Goal: Task Accomplishment & Management: Manage account settings

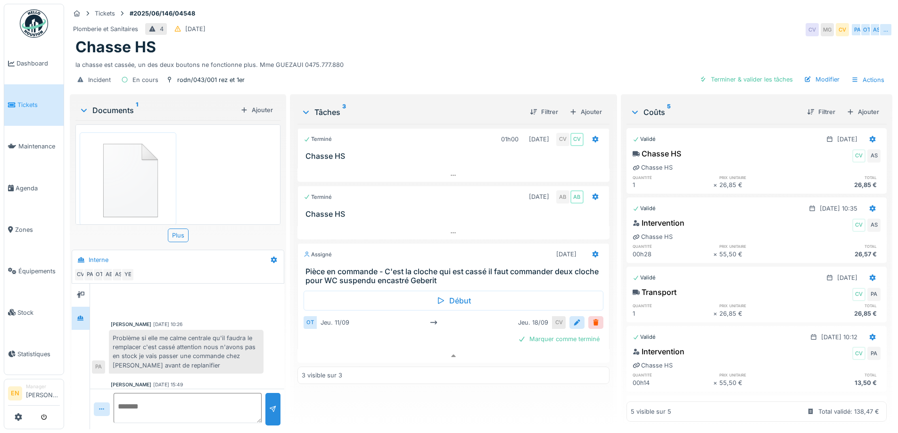
scroll to position [297, 0]
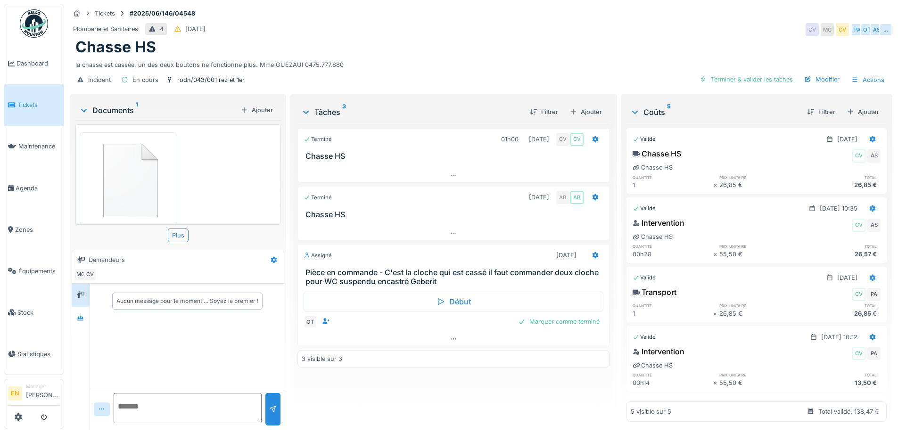
click at [460, 33] on div "Plomberie et Sanitaires 4 08/06/2025 CV MG CV PA OT AS …" at bounding box center [481, 29] width 823 height 17
click at [389, 386] on div "Terminé 01h00 06/06/2025 CV CV Chasse HS Terminé 10/09/2025 AB AB Chasse HS Ass…" at bounding box center [454, 273] width 312 height 298
click at [448, 50] on div "Chasse HS" at bounding box center [481, 47] width 812 height 18
click at [405, 62] on div "la chasse est cassée, un des deux boutons ne fonctionne plus. Mme GUEZAUI 0475.…" at bounding box center [481, 63] width 812 height 13
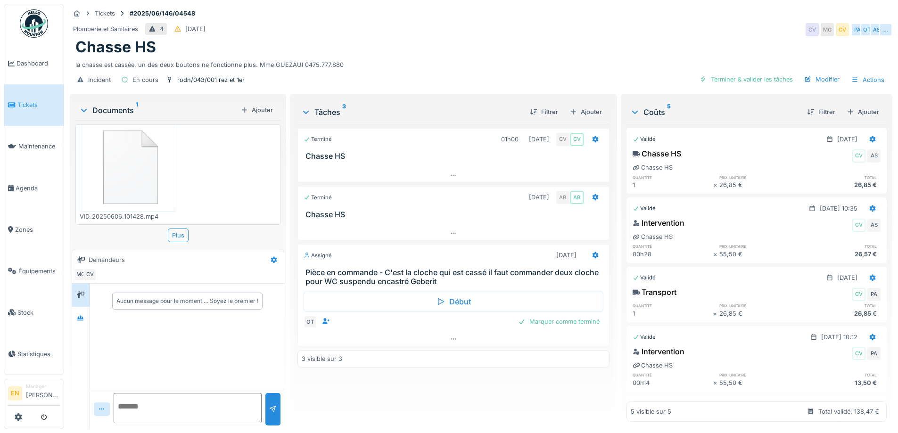
click at [513, 38] on div "Chasse HS" at bounding box center [481, 47] width 812 height 18
click at [384, 72] on div "Incident En cours rodn/043/001 rez et 1er Terminer & valider les tâches Modifie…" at bounding box center [481, 79] width 823 height 21
click at [421, 57] on div "la chasse est cassée, un des deux boutons ne fonctionne plus. Mme GUEZAUI 0475.…" at bounding box center [481, 63] width 812 height 13
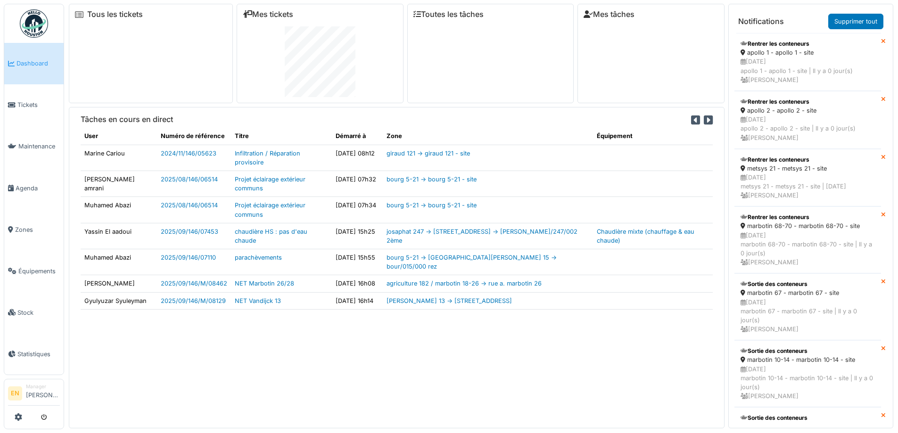
click at [376, 375] on div "Tâches en cours en direct User Numéro de référence Titre Démarré à Zone Équipem…" at bounding box center [397, 267] width 656 height 321
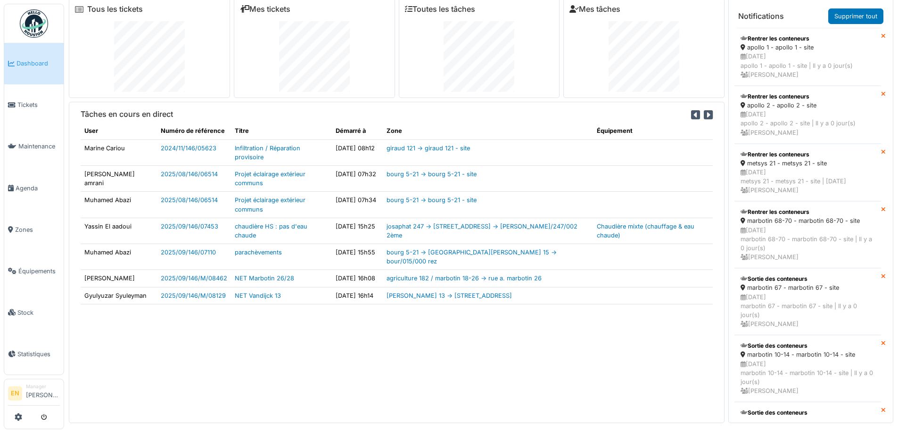
scroll to position [10, 0]
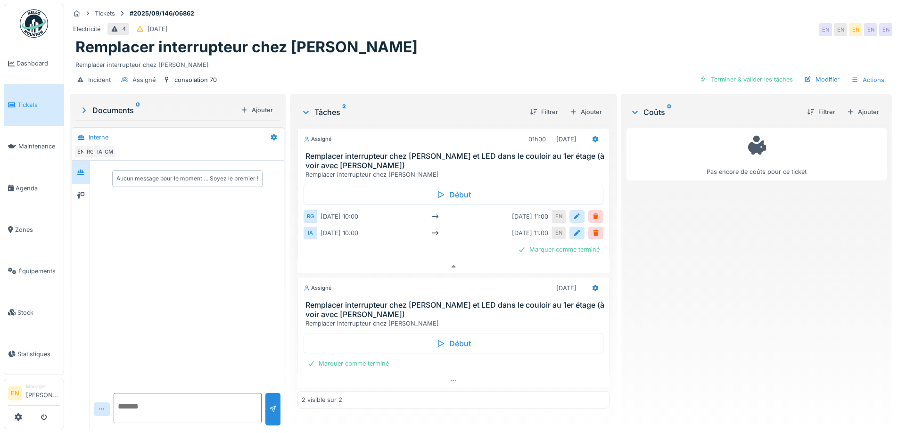
scroll to position [7, 0]
click at [83, 169] on icon at bounding box center [81, 172] width 8 height 6
click at [83, 192] on icon at bounding box center [81, 195] width 8 height 7
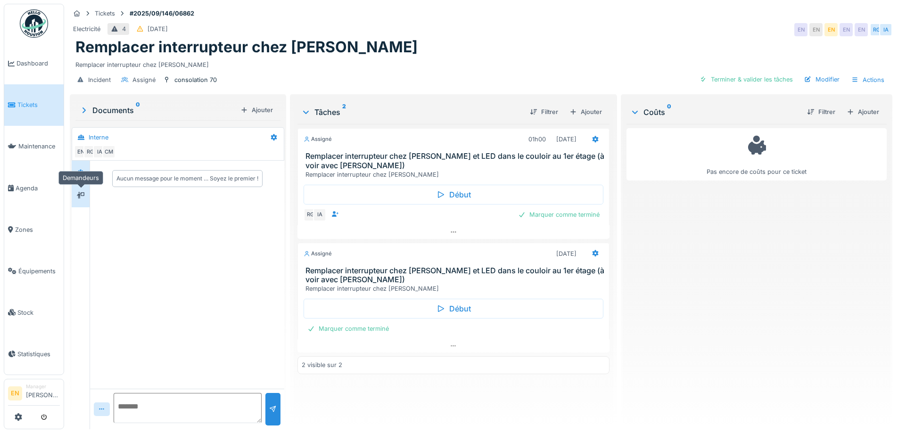
click at [80, 196] on icon at bounding box center [81, 195] width 8 height 7
click at [84, 174] on icon at bounding box center [80, 172] width 7 height 5
click at [227, 270] on div "Aucun message pour le moment … Soyez le premier !" at bounding box center [187, 275] width 194 height 228
click at [406, 57] on div "Remplacer interrupteur chez Pascale" at bounding box center [481, 63] width 812 height 13
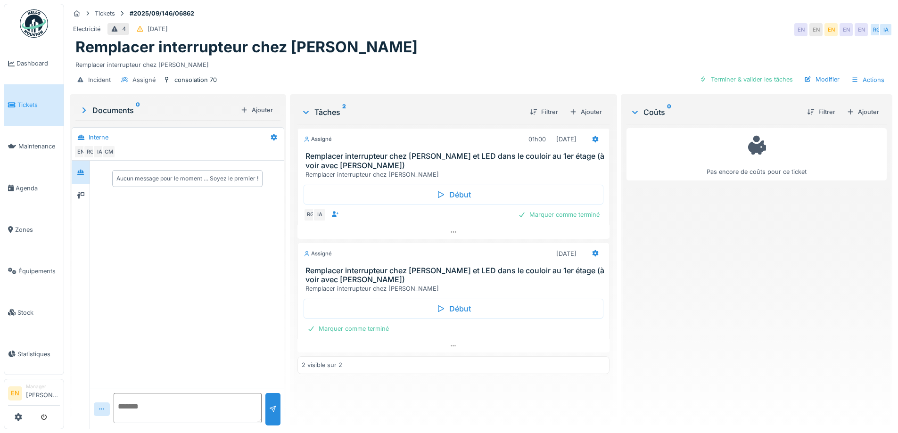
click at [323, 107] on div "Tâches 2" at bounding box center [411, 112] width 221 height 11
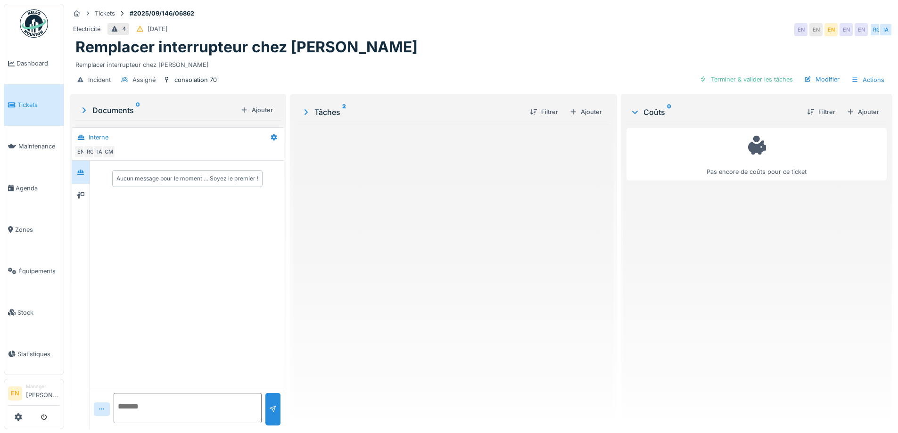
click at [335, 107] on div "Tâches 2" at bounding box center [411, 112] width 221 height 11
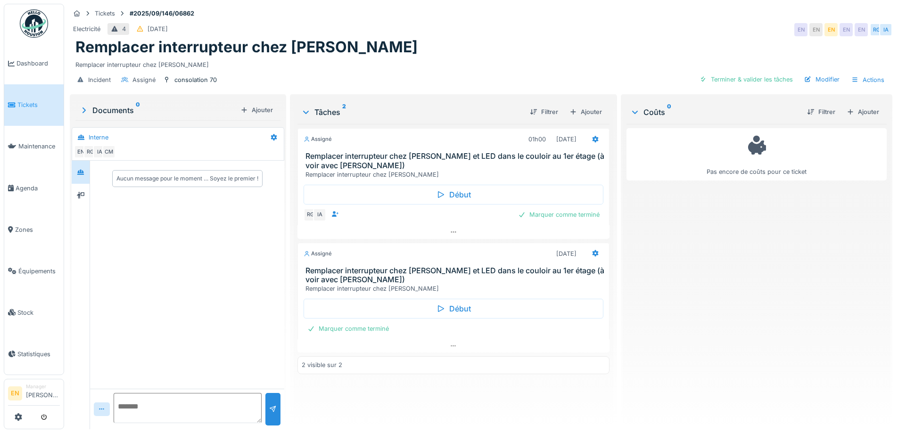
click at [401, 57] on div "Remplacer interrupteur chez Pascale" at bounding box center [481, 63] width 812 height 13
click at [201, 258] on div "Aucun message pour le moment … Soyez le premier !" at bounding box center [187, 275] width 194 height 228
click at [82, 170] on div at bounding box center [81, 172] width 8 height 9
click at [199, 274] on div "Aucun message pour le moment … Soyez le premier !" at bounding box center [187, 275] width 194 height 228
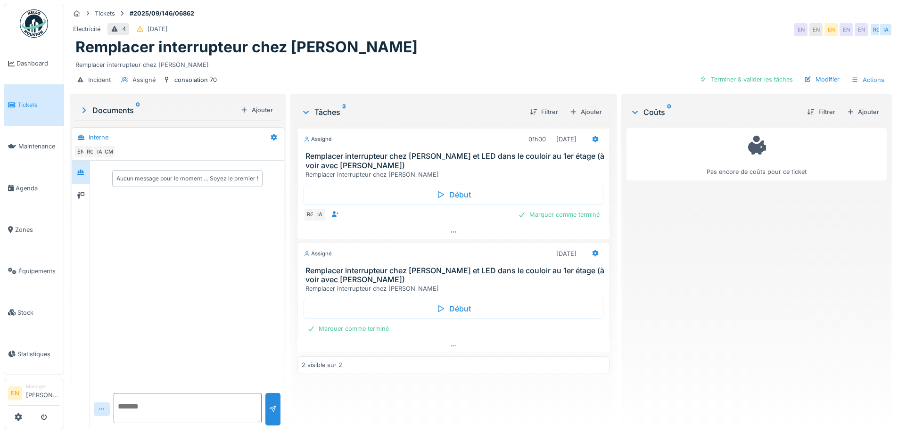
click at [434, 71] on div "Incident Assigné consolation 70 Terminer & valider les tâches Modifier Actions" at bounding box center [481, 79] width 823 height 21
click at [474, 45] on div "Remplacer interrupteur chez Pascale" at bounding box center [481, 47] width 812 height 18
click at [461, 59] on div "Remplacer interrupteur chez Pascale" at bounding box center [481, 63] width 812 height 13
click at [502, 49] on div "Remplacer interrupteur chez Pascale" at bounding box center [481, 47] width 812 height 18
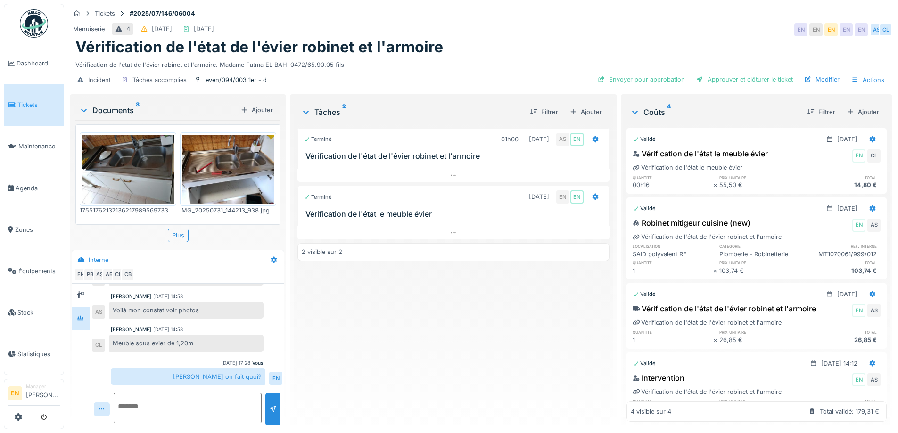
scroll to position [131, 0]
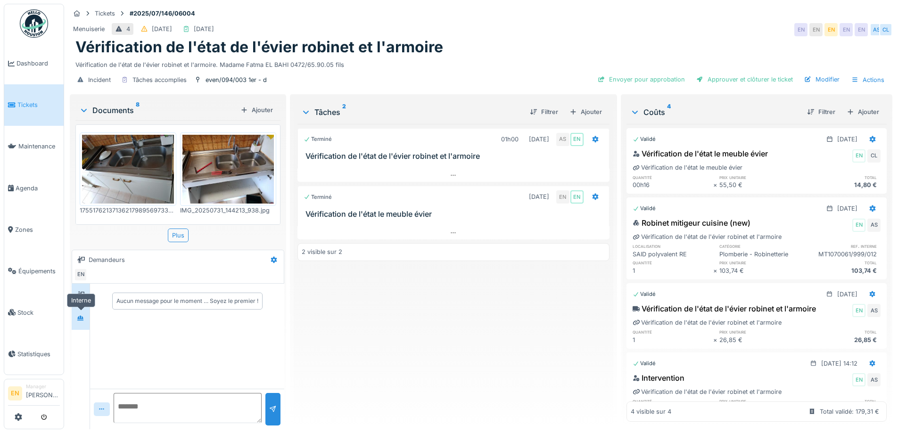
click at [79, 315] on icon at bounding box center [81, 318] width 8 height 6
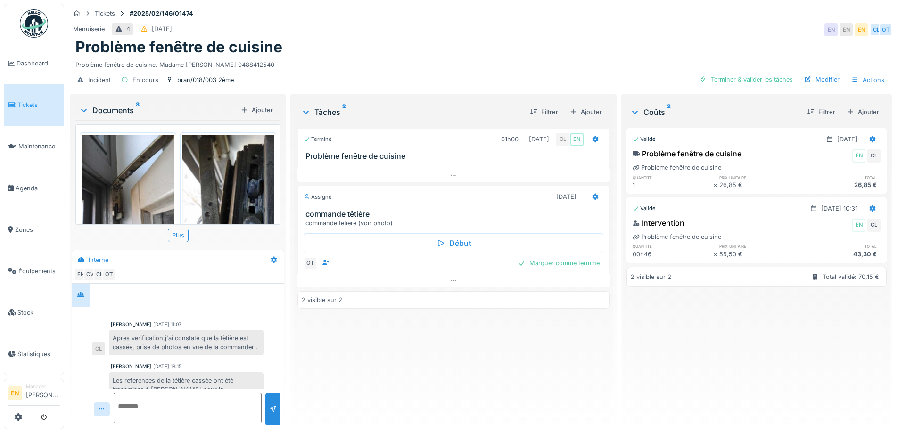
scroll to position [55, 0]
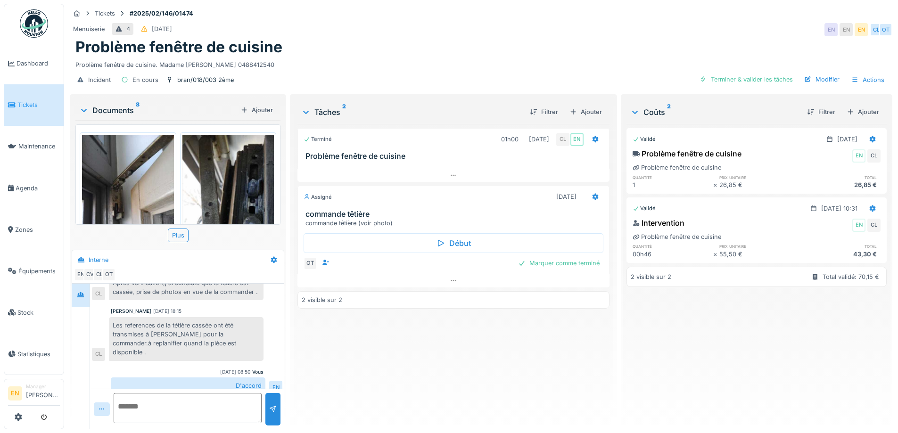
click at [344, 354] on div "Terminé 01h00 [DATE] CL EN Problème fenêtre de cuisine Assigné [DATE] commande …" at bounding box center [454, 273] width 312 height 298
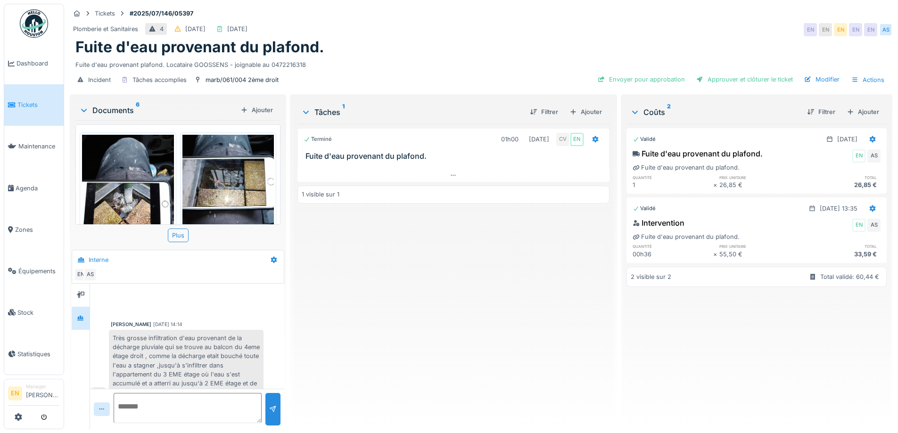
scroll to position [390, 0]
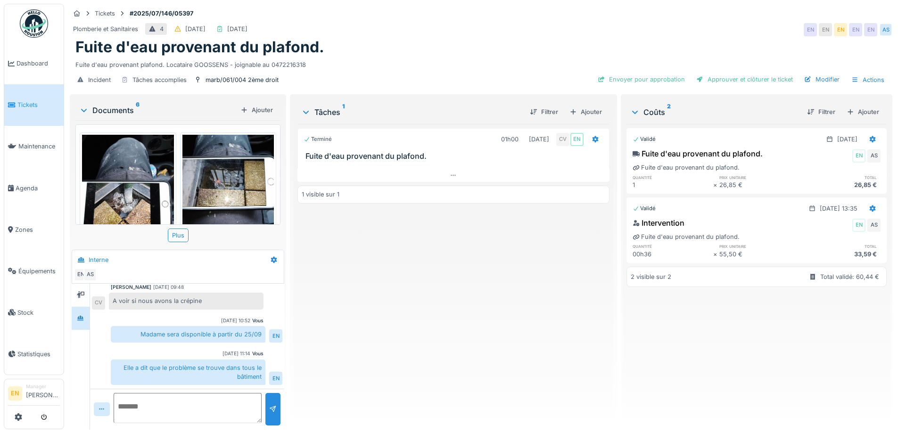
click at [357, 337] on div "Terminé 01h00 07/07/2025 CV EN Fuite d'eau provenant du plafond. 1 visible sur 1" at bounding box center [454, 273] width 312 height 298
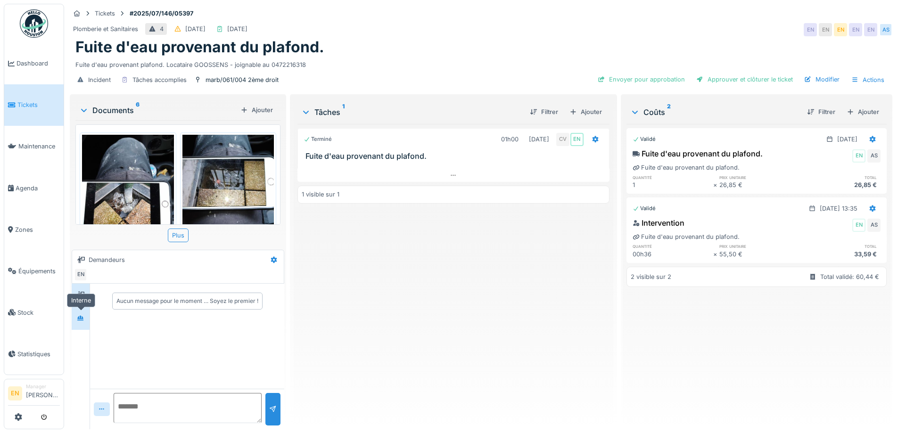
click at [82, 317] on icon at bounding box center [81, 318] width 8 height 6
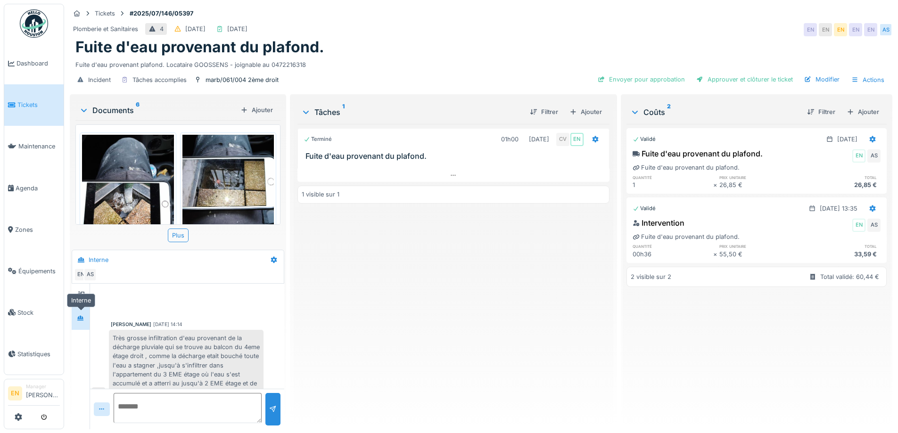
scroll to position [400, 0]
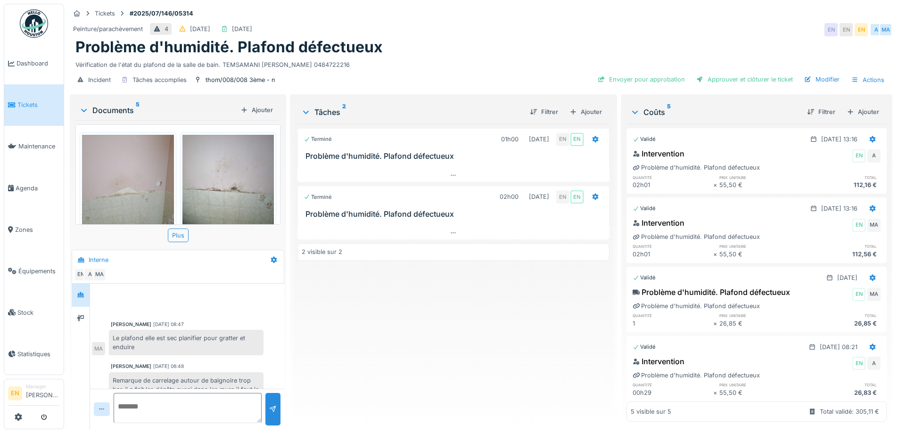
scroll to position [183, 0]
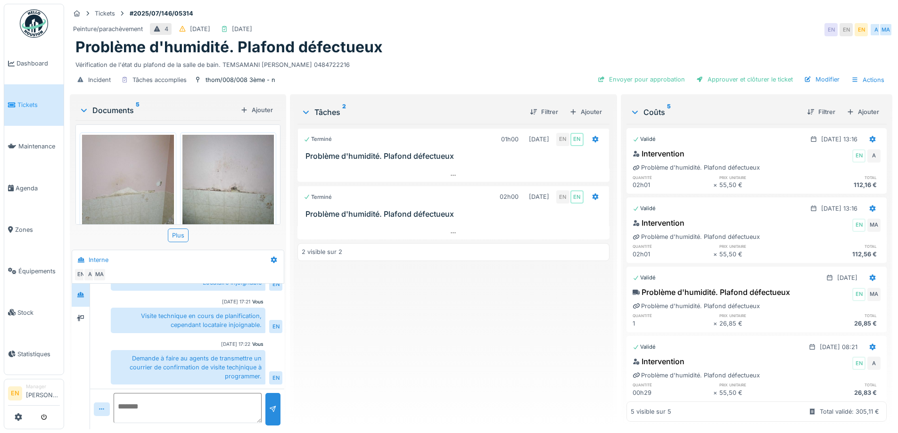
scroll to position [7, 0]
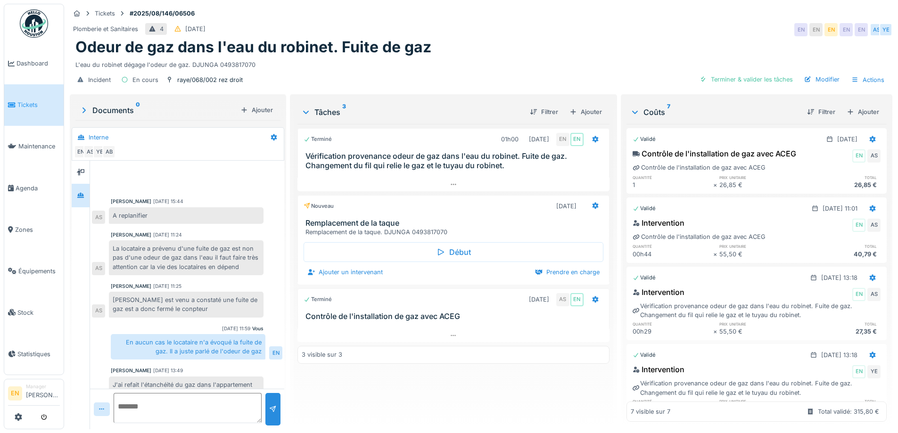
scroll to position [216, 0]
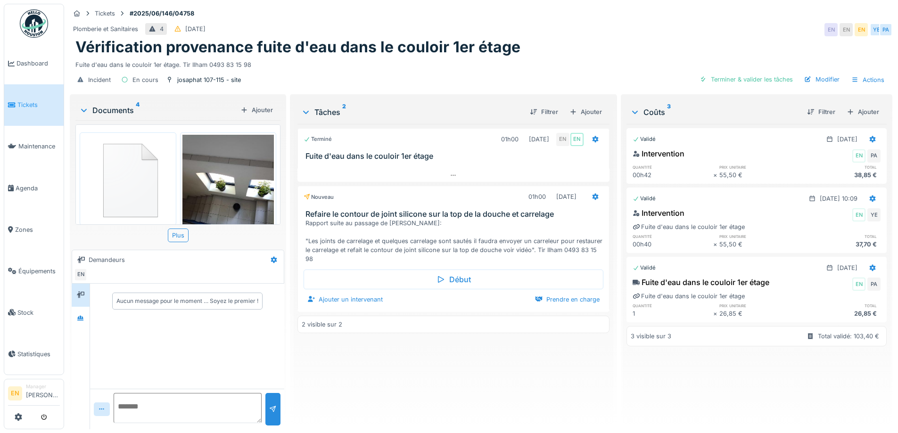
click at [541, 52] on div "Vérification provenance fuite d'eau dans le couloir 1er étage" at bounding box center [481, 47] width 812 height 18
click at [358, 385] on div "Terminé 01h00 16/06/2025 EN EN Fuite d'eau dans le couloir 1er étage Nouveau 01…" at bounding box center [454, 273] width 312 height 298
click at [398, 403] on div "Terminé 01h00 16/06/2025 EN EN Fuite d'eau dans le couloir 1er étage Nouveau 01…" at bounding box center [454, 273] width 312 height 298
drag, startPoint x: 386, startPoint y: 367, endPoint x: 392, endPoint y: 351, distance: 16.9
click at [392, 351] on div "Terminé 01h00 16/06/2025 EN EN Fuite d'eau dans le couloir 1er étage Nouveau 01…" at bounding box center [454, 273] width 312 height 298
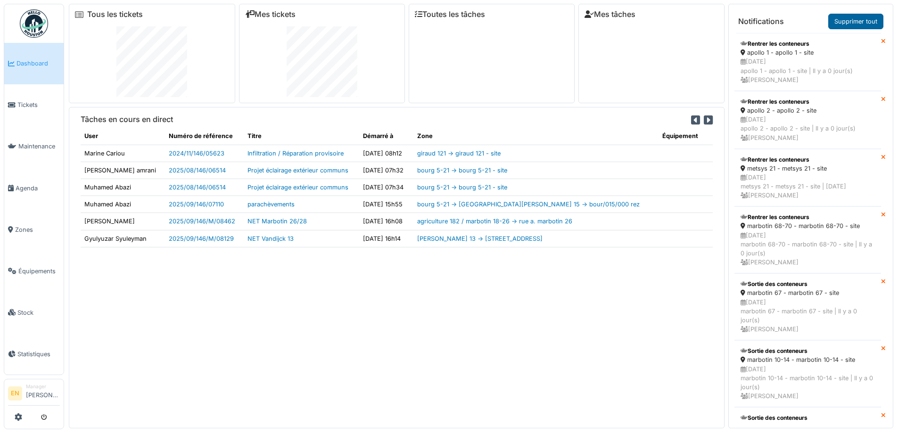
click at [854, 21] on link "Supprimer tout" at bounding box center [856, 22] width 55 height 16
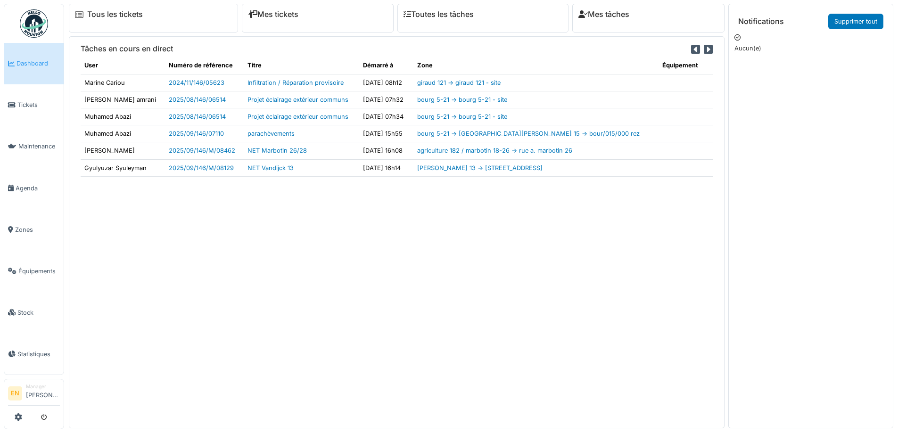
click at [370, 277] on div "Tâches en cours en direct User Numéro de référence Titre Démarré à Zone Équipem…" at bounding box center [397, 232] width 656 height 392
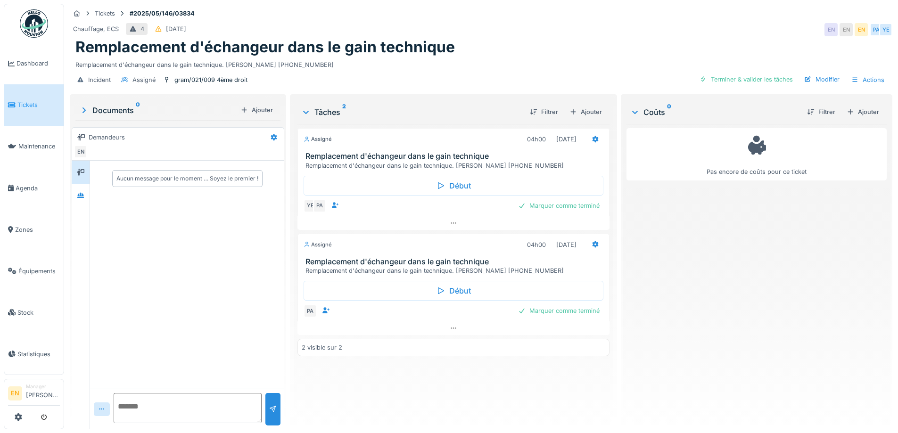
click at [387, 379] on div "Assigné 04h00 14/05/2025 Remplacement d'échangeur dans le gain technique Rempla…" at bounding box center [454, 273] width 312 height 298
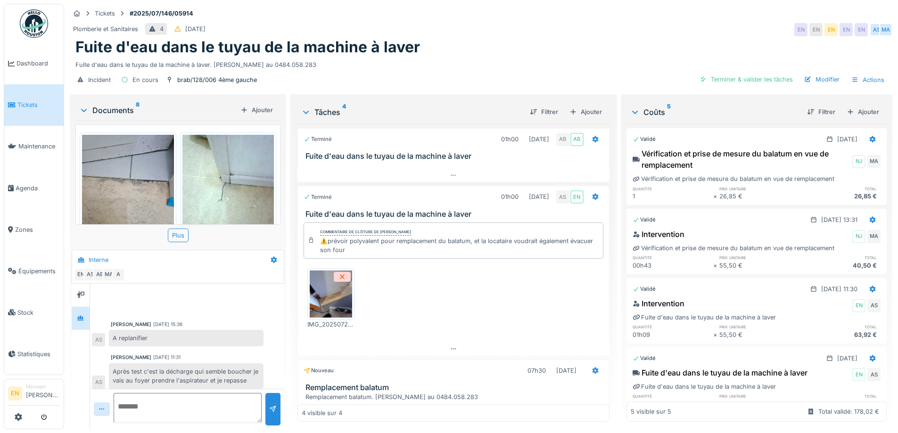
scroll to position [165, 0]
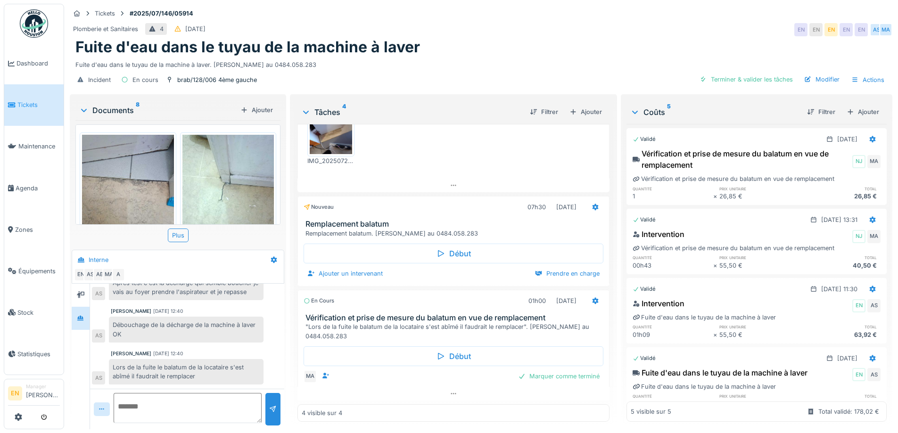
click at [496, 41] on div "Fuite d'eau dans le tuyau de la machine à laver" at bounding box center [481, 47] width 812 height 18
click at [580, 30] on div "Plomberie et Sanitaires 4 27/07/2025 EN EN EN EN EN AS MA" at bounding box center [481, 29] width 823 height 17
click at [520, 41] on div "Fuite d'eau dans le tuyau de la machine à laver" at bounding box center [481, 47] width 812 height 18
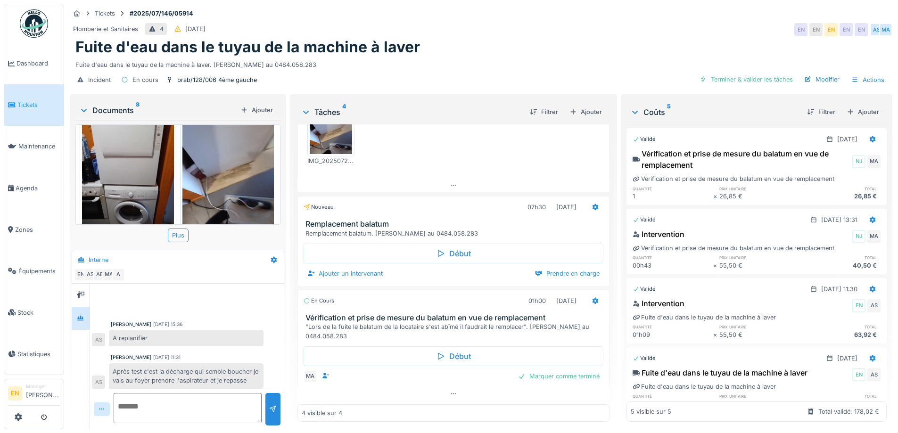
scroll to position [7, 0]
click at [489, 27] on div "Plomberie et Sanitaires 4 27/07/2025 EN EN EN EN EN AS MA" at bounding box center [481, 29] width 823 height 17
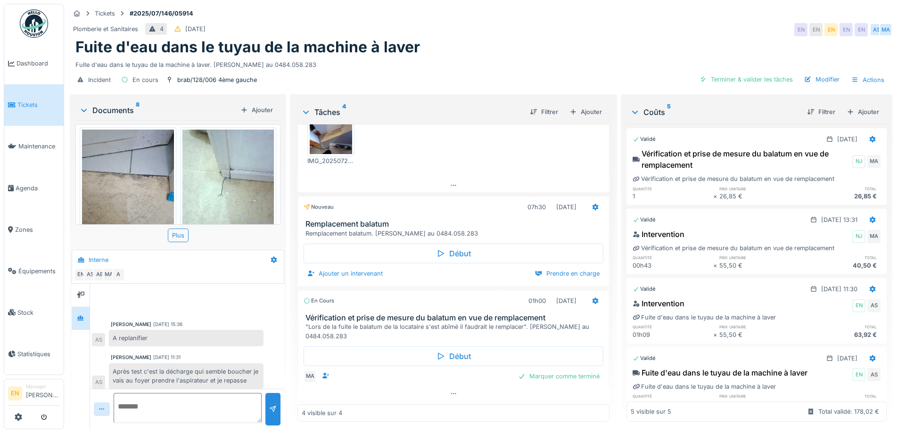
scroll to position [0, 0]
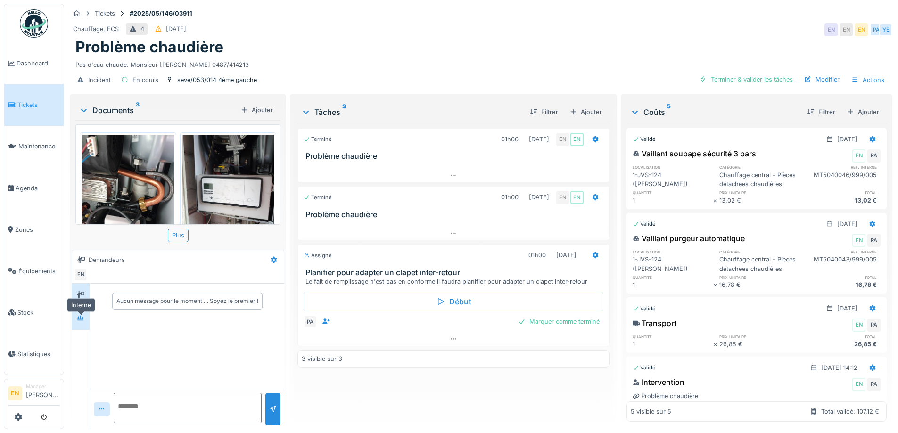
click at [81, 323] on div at bounding box center [81, 318] width 8 height 9
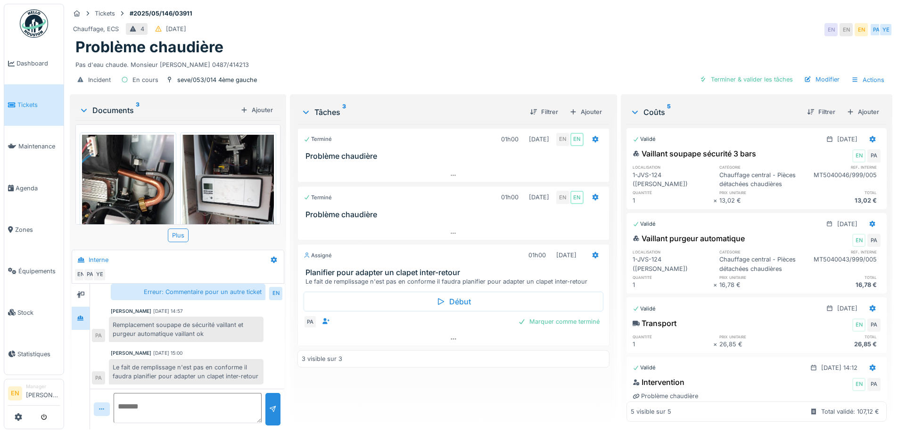
scroll to position [135, 0]
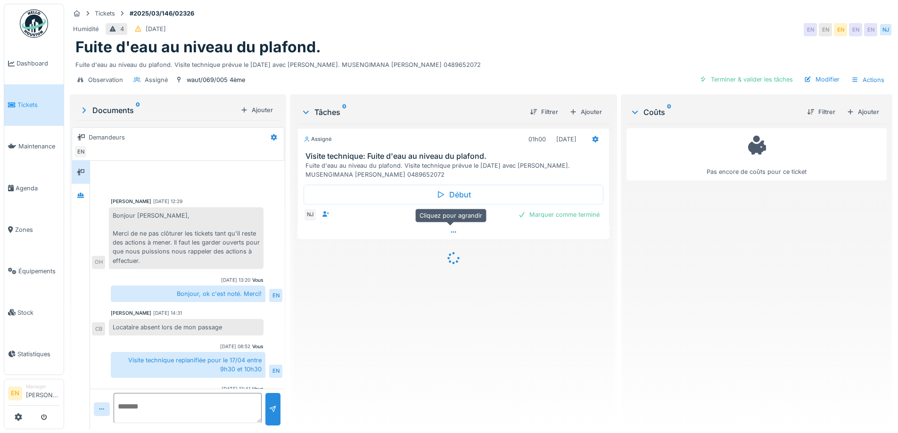
scroll to position [78, 0]
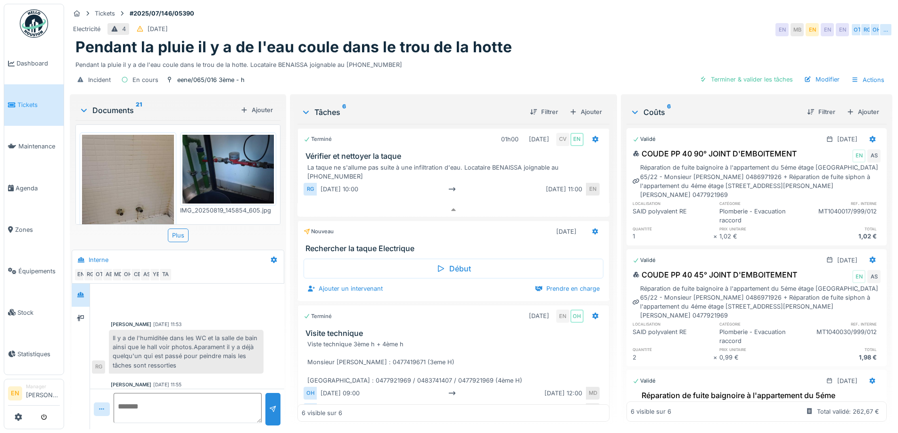
scroll to position [236, 0]
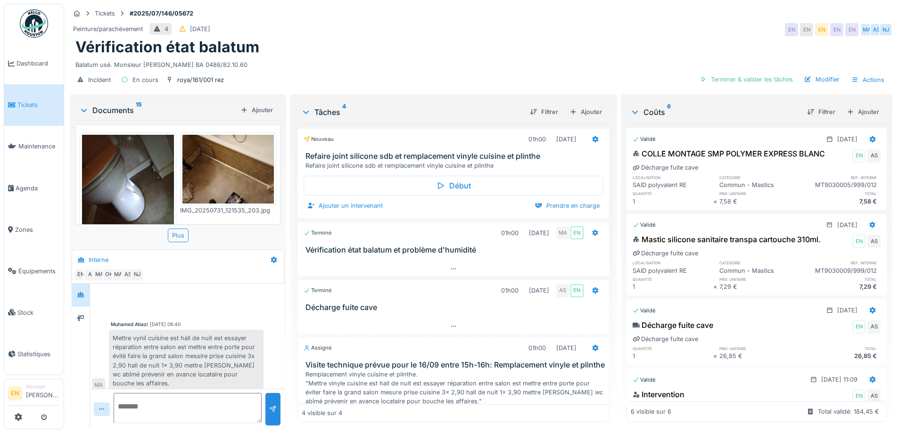
scroll to position [7, 0]
click at [578, 23] on div "Peinture/parachèvement 4 19/07/2025 EN EN EN EN EN MA AS NJ" at bounding box center [481, 29] width 823 height 17
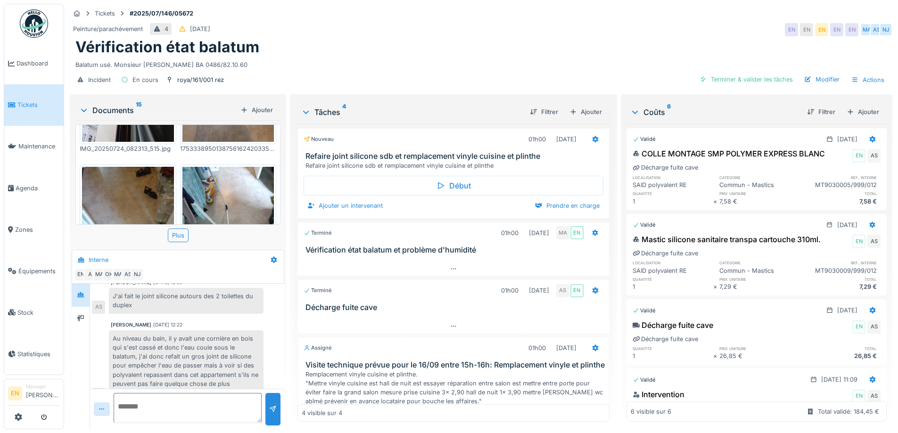
scroll to position [355, 0]
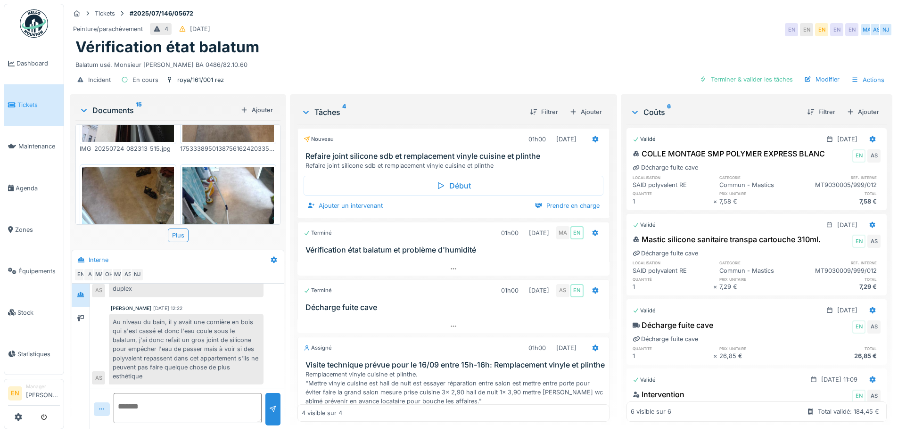
click at [243, 358] on div "Au niveau du bain, il y avait une cornière en bois qui s'est cassé et donc l'ea…" at bounding box center [186, 349] width 155 height 71
click at [390, 62] on div "Balatum usé. Monsieur Amadou BA 0486/82.10.60" at bounding box center [481, 63] width 812 height 13
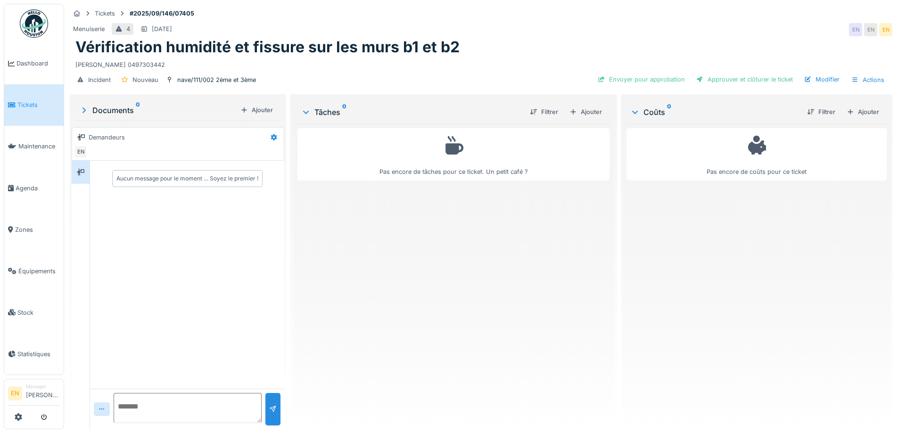
click at [538, 57] on div "[PERSON_NAME] 0497303442" at bounding box center [481, 63] width 812 height 13
click at [84, 177] on div at bounding box center [81, 172] width 8 height 9
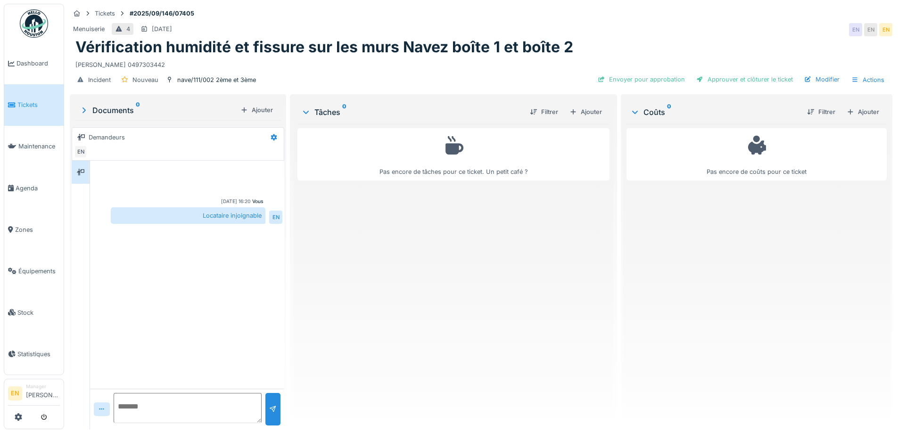
scroll to position [7, 0]
click at [181, 402] on textarea at bounding box center [188, 408] width 148 height 30
click at [493, 273] on div "Pas encore de tâches pour ce ticket. Un petit café ?" at bounding box center [454, 273] width 312 height 298
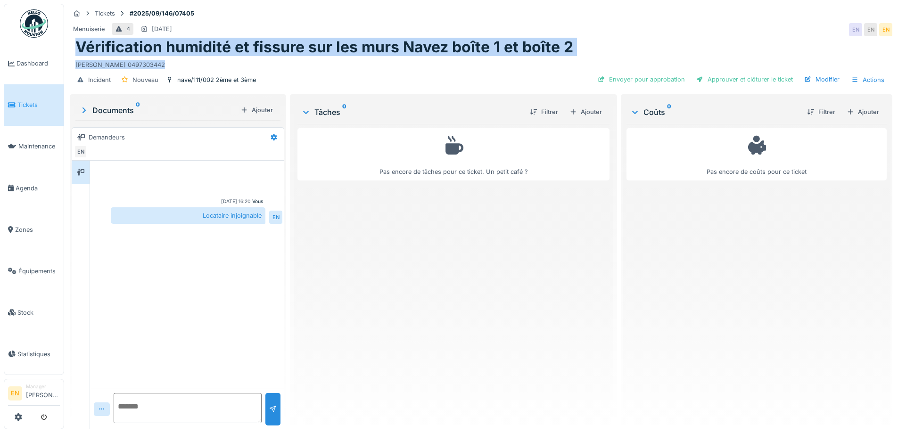
drag, startPoint x: 76, startPoint y: 37, endPoint x: 158, endPoint y: 60, distance: 84.2
click at [158, 60] on div "Vérification humidité et fissure sur les murs Navez boîte 1 et boîte 2 [PERSON_…" at bounding box center [481, 53] width 823 height 31
copy div "Vérification humidité et fissure sur les murs Navez boîte 1 et boîte 2 [PERSON_…"
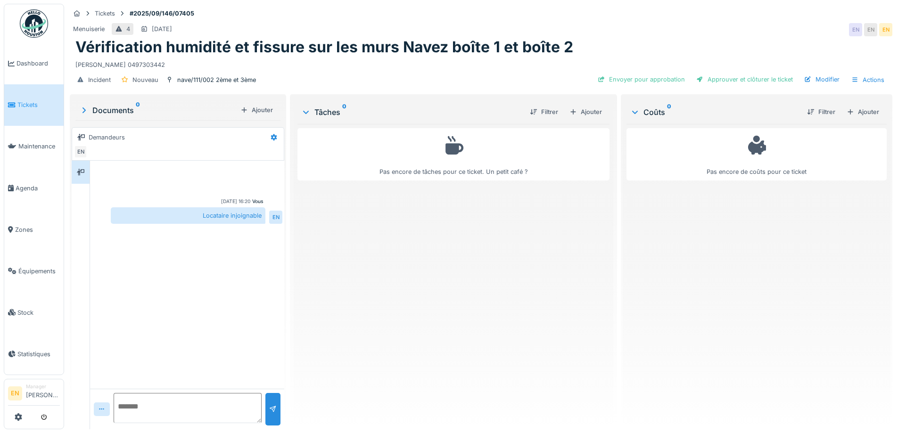
click at [339, 69] on div "Incident Nouveau nave/111/002 2ème et 3ème Envoyer pour approbation Approuver e…" at bounding box center [481, 79] width 823 height 21
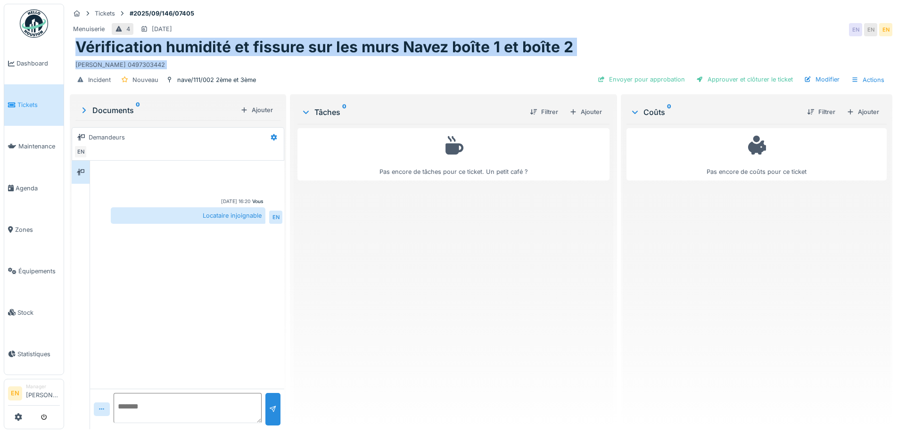
drag, startPoint x: 73, startPoint y: 35, endPoint x: 290, endPoint y: 64, distance: 218.9
click at [290, 64] on div "Tickets #2025/09/146/07405 Menuiserie 4 27/09/2025 EN EN EN Vérification humidi…" at bounding box center [481, 48] width 827 height 89
copy div "Vérification humidité et fissure sur les murs Navez boîte 1 et boîte 2 Yans Jen…"
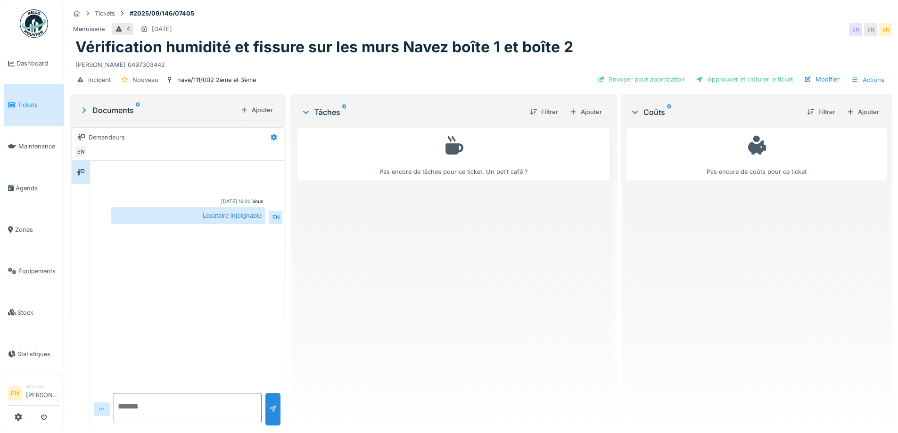
click at [436, 275] on div "Pas encore de tâches pour ce ticket. Un petit café ?" at bounding box center [454, 273] width 312 height 298
click at [226, 76] on div "nave/111/002 2ème et 3ème" at bounding box center [216, 79] width 79 height 9
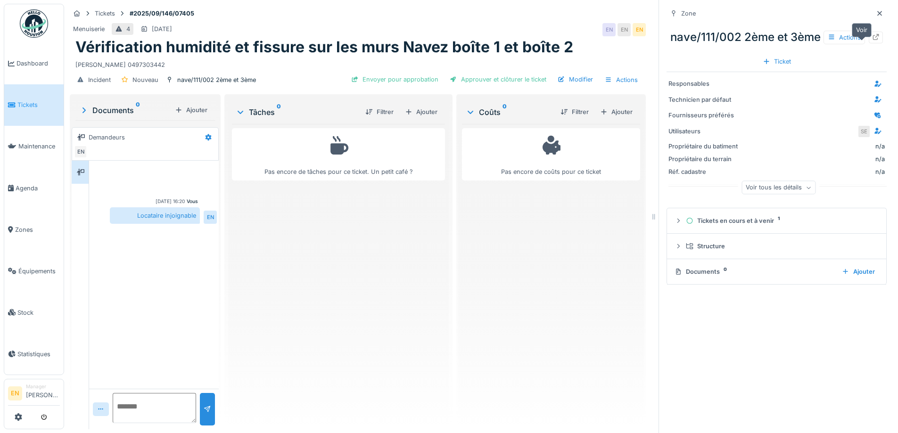
click at [873, 39] on icon at bounding box center [876, 37] width 6 height 6
click at [876, 13] on icon at bounding box center [880, 13] width 8 height 6
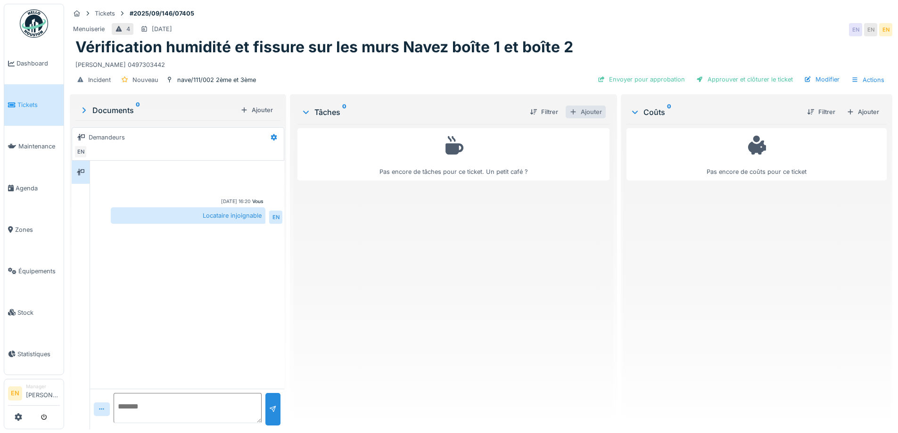
click at [584, 112] on div "Ajouter" at bounding box center [586, 112] width 40 height 13
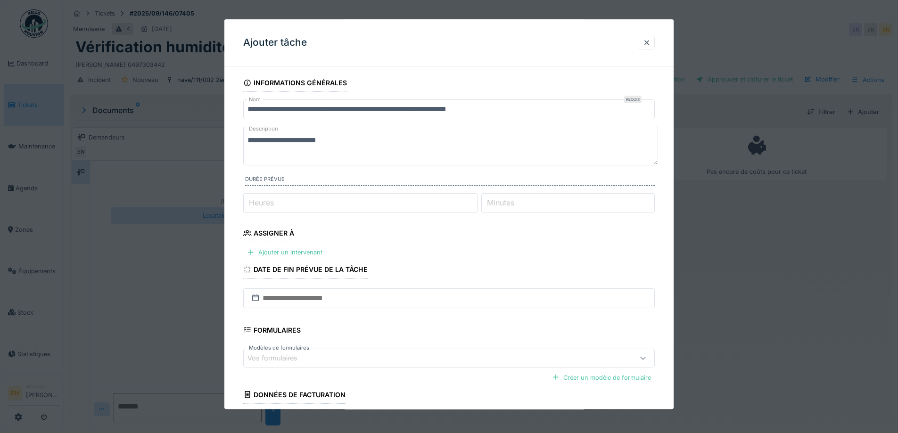
type input "*"
click at [475, 202] on input "*" at bounding box center [360, 203] width 234 height 20
click at [652, 201] on input "**" at bounding box center [568, 203] width 174 height 20
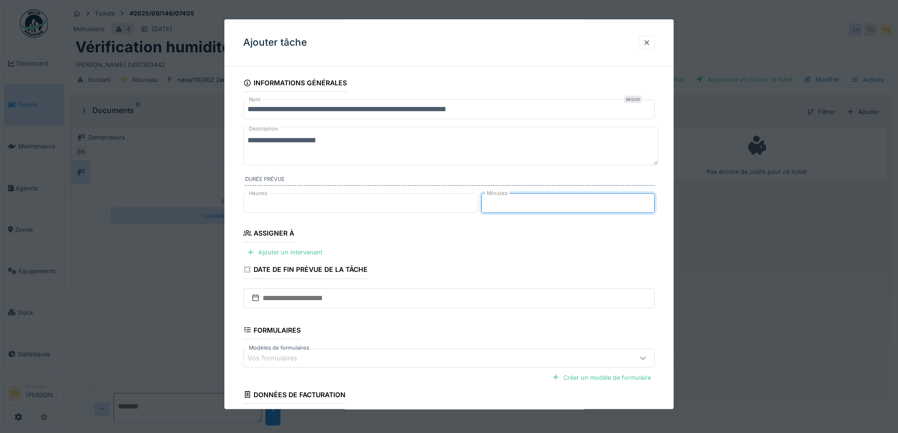
click at [652, 201] on input "**" at bounding box center [568, 203] width 174 height 20
type input "**"
click at [648, 199] on input "**" at bounding box center [568, 203] width 174 height 20
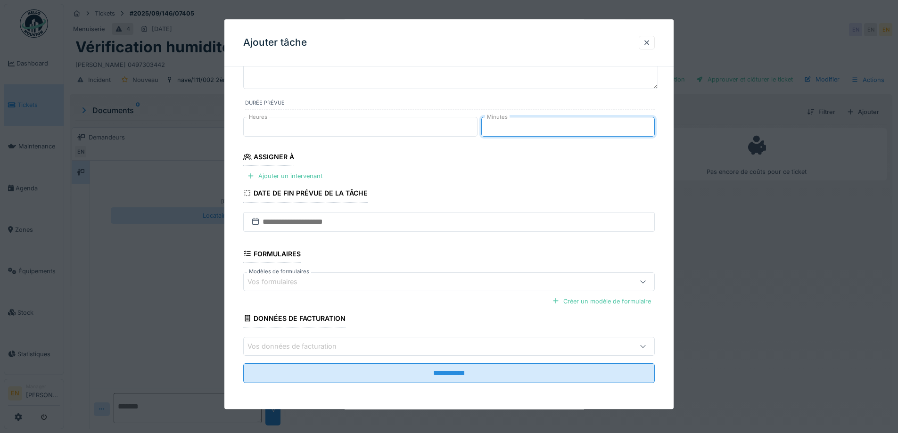
scroll to position [77, 0]
click at [283, 174] on div "Ajouter un intervenant" at bounding box center [284, 176] width 83 height 13
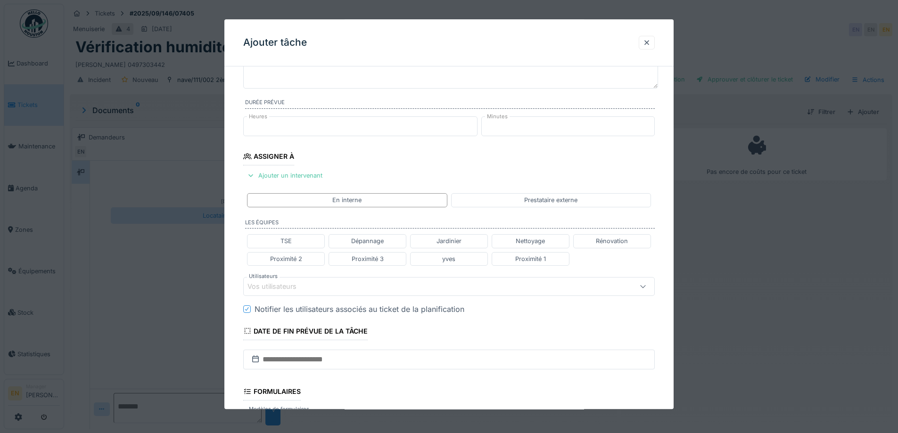
click at [327, 288] on div "Vos utilisateurs" at bounding box center [425, 287] width 355 height 10
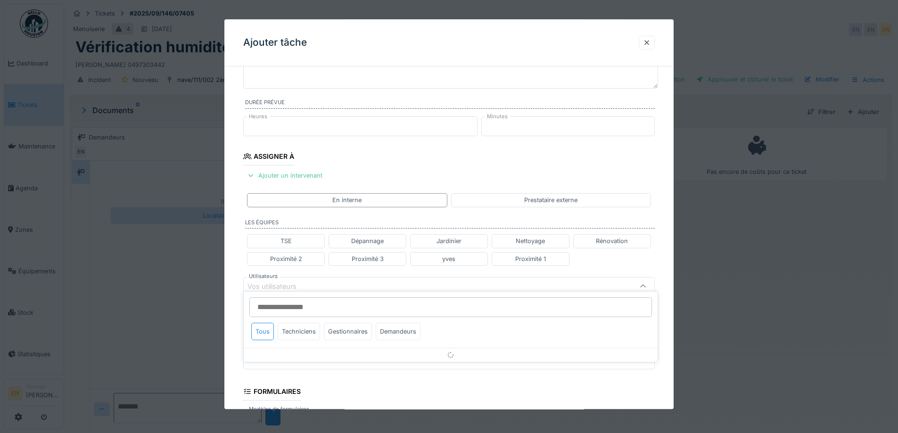
scroll to position [149, 0]
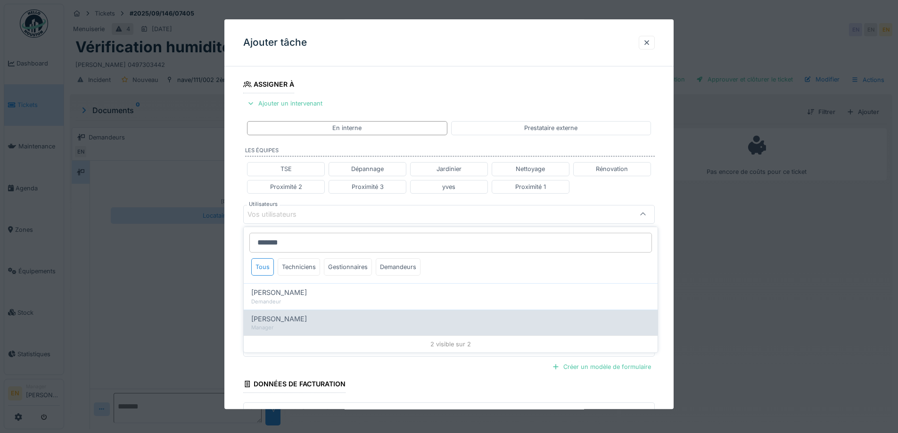
type input "*******"
click at [287, 320] on span "Nicolae Jitcu" at bounding box center [279, 319] width 56 height 10
type input "*****"
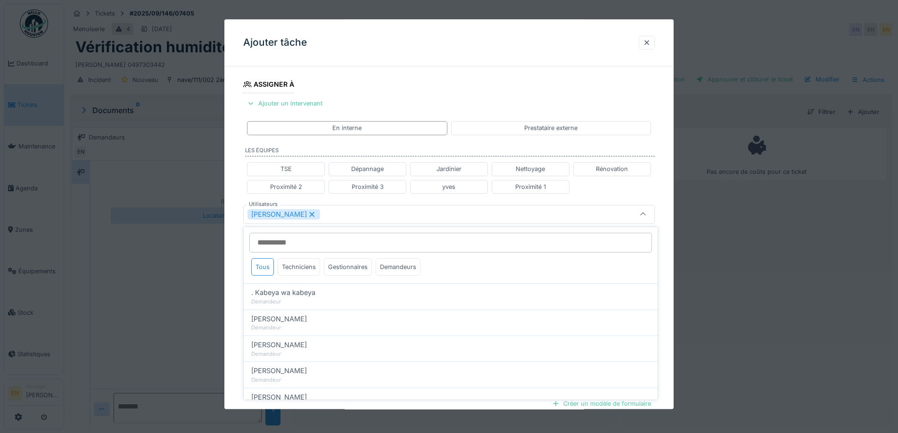
click at [662, 294] on div "**********" at bounding box center [448, 218] width 449 height 587
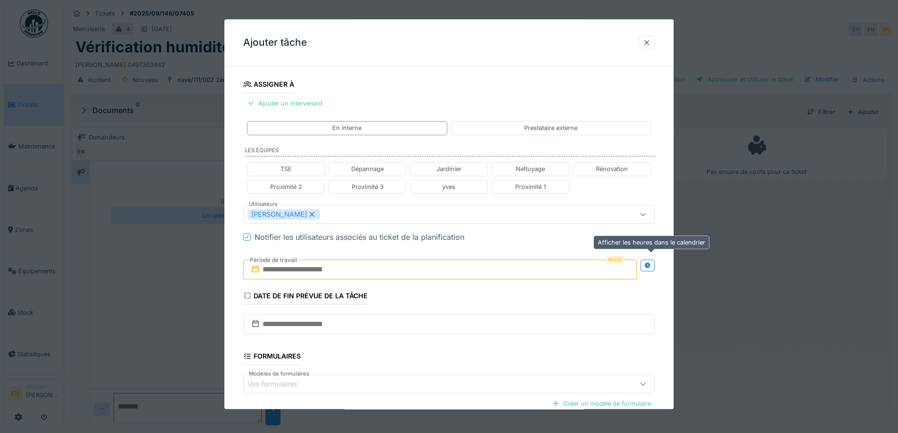
click at [650, 268] on icon at bounding box center [648, 266] width 8 height 6
click at [299, 273] on input "text" at bounding box center [338, 270] width 190 height 20
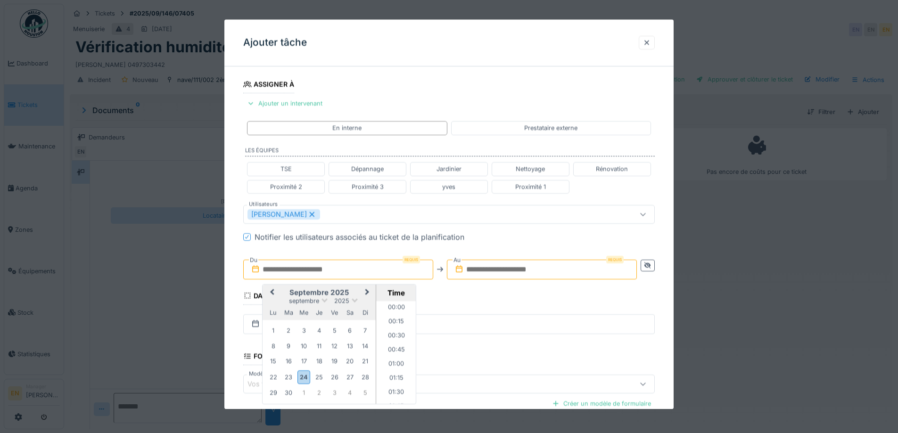
scroll to position [918, 0]
click at [367, 292] on span "Next Month" at bounding box center [367, 292] width 0 height 11
click at [318, 348] on div "9" at bounding box center [319, 346] width 13 height 13
click at [393, 329] on li "10:00" at bounding box center [396, 334] width 40 height 14
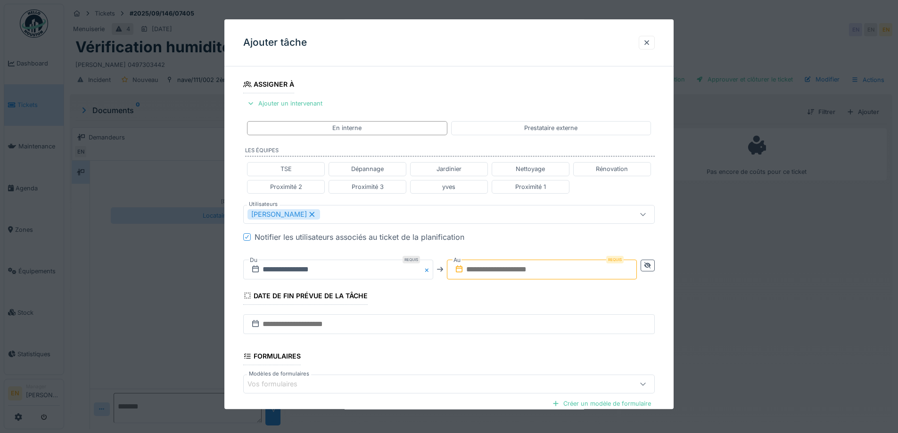
click at [539, 272] on input "text" at bounding box center [542, 270] width 190 height 20
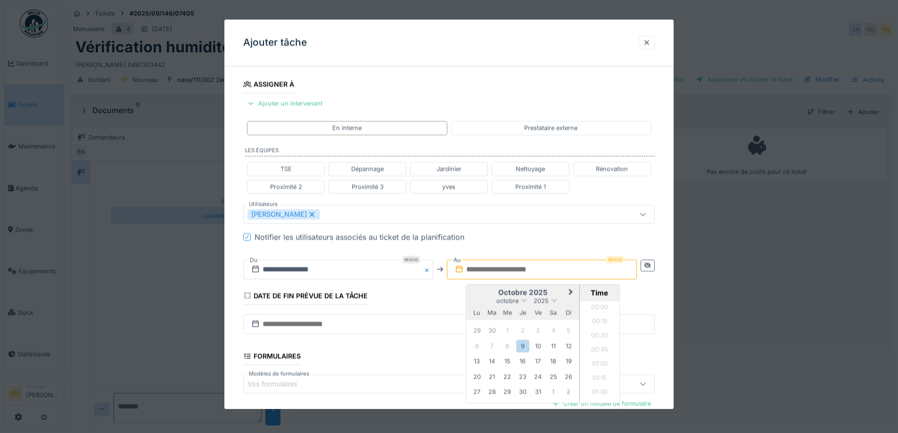
scroll to position [918, 0]
click at [523, 345] on div "9" at bounding box center [522, 346] width 13 height 13
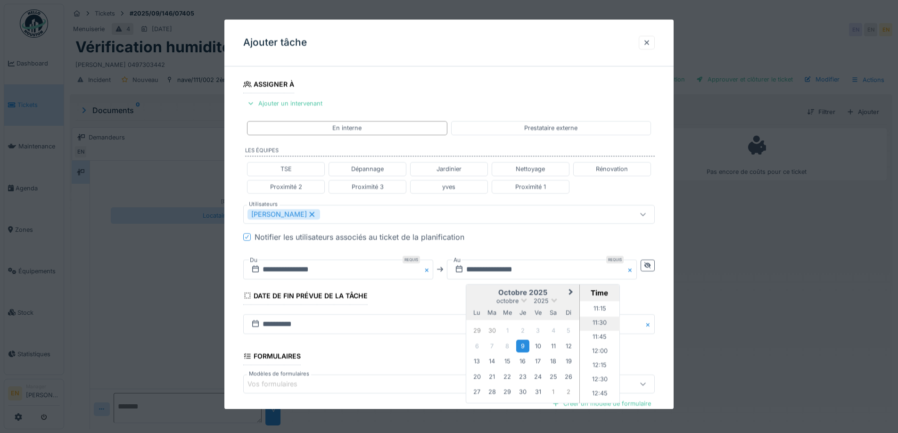
click at [598, 324] on li "11:30" at bounding box center [600, 324] width 40 height 14
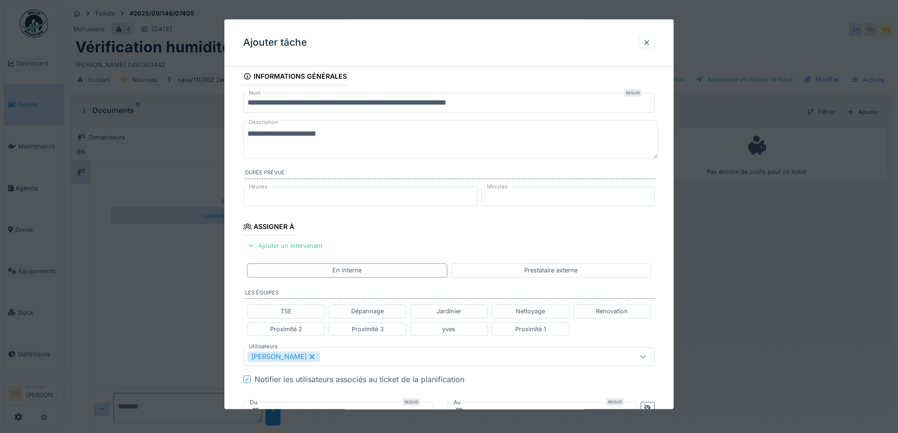
scroll to position [0, 0]
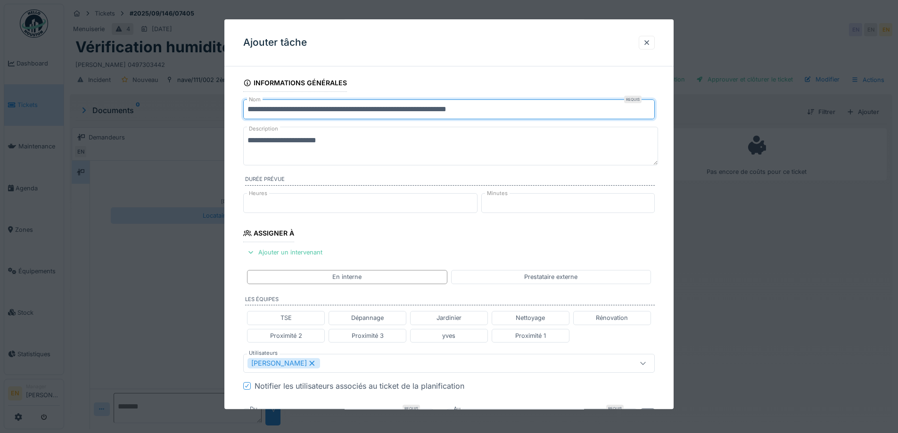
click at [249, 110] on input "**********" at bounding box center [449, 110] width 412 height 20
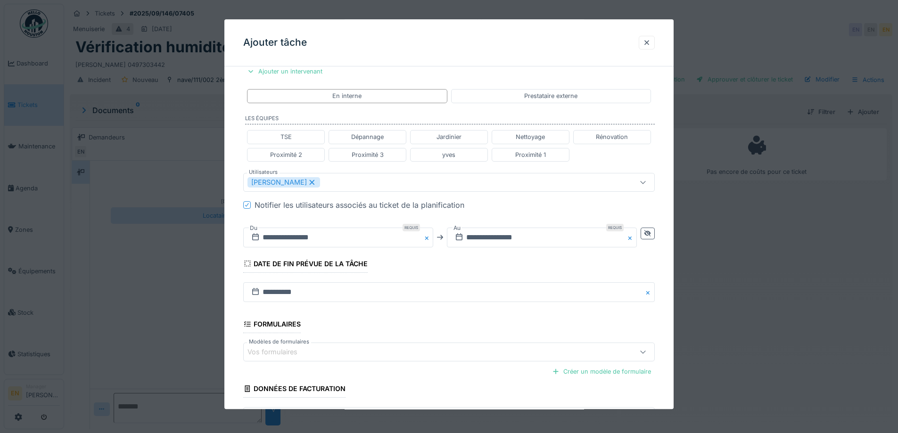
scroll to position [252, 0]
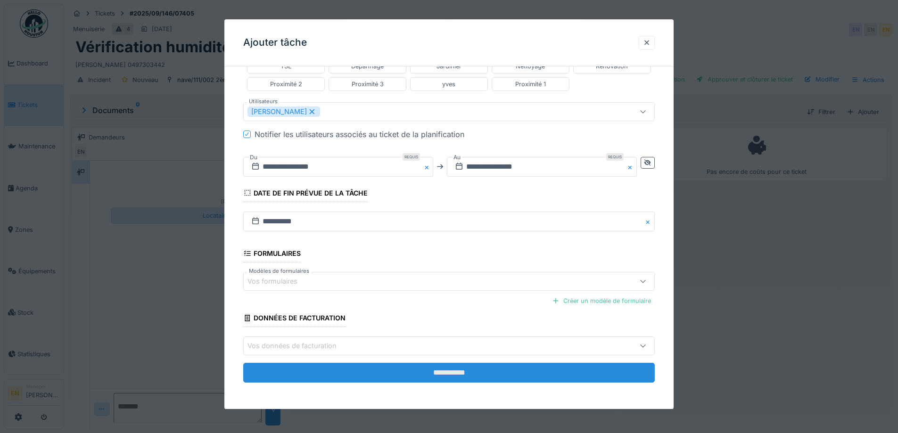
type input "**********"
click at [443, 375] on input "**********" at bounding box center [449, 374] width 412 height 20
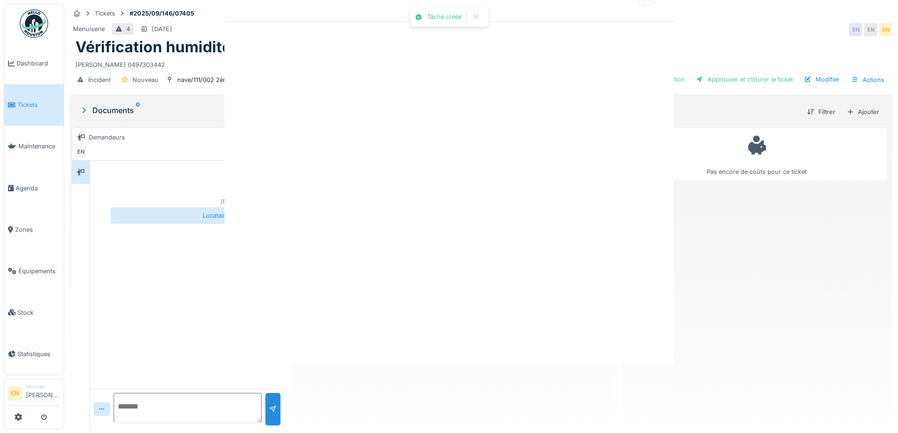
scroll to position [0, 0]
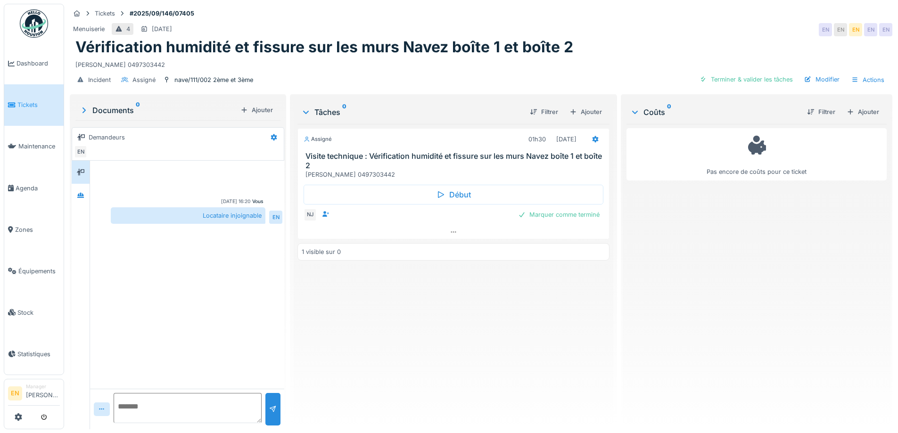
click at [511, 307] on div "Assigné 01h30 09/10/2025 Visite technique : Vérification humidité et fissure su…" at bounding box center [454, 273] width 312 height 298
click at [818, 81] on div "Modifier" at bounding box center [822, 79] width 43 height 13
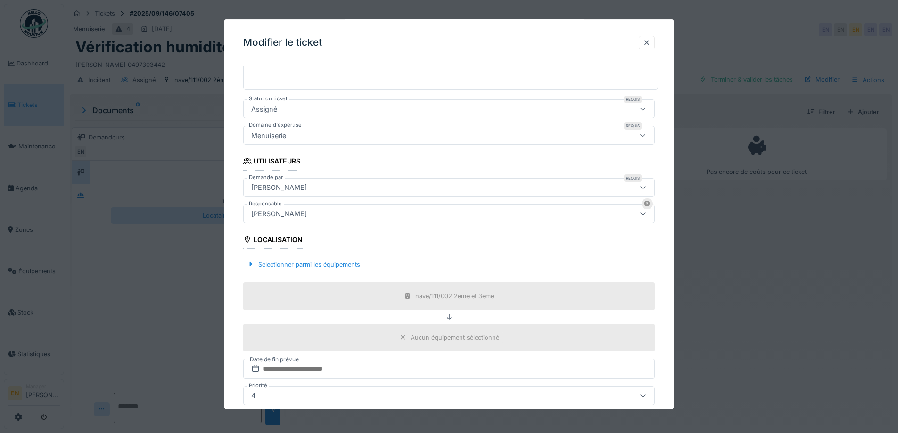
scroll to position [141, 0]
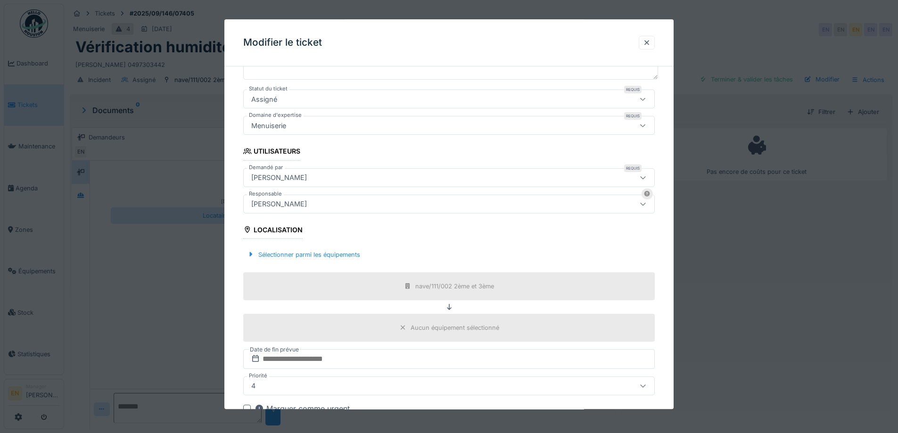
drag, startPoint x: 650, startPoint y: 41, endPoint x: 638, endPoint y: 40, distance: 12.3
click at [651, 41] on div at bounding box center [647, 42] width 8 height 9
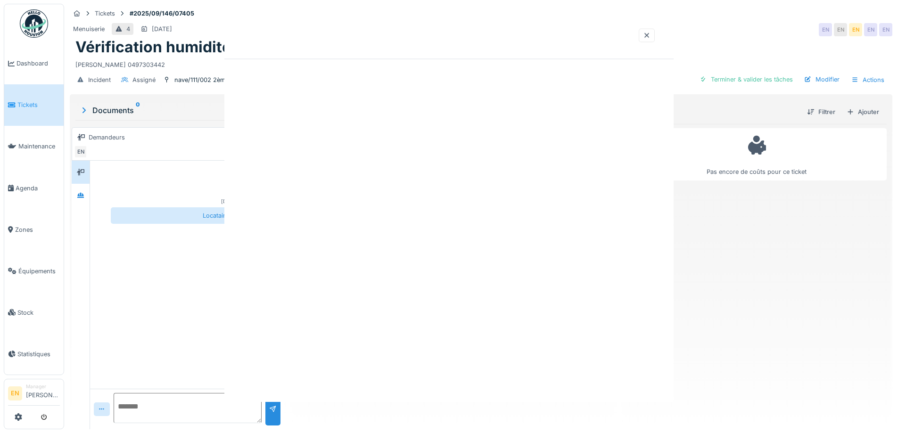
scroll to position [0, 0]
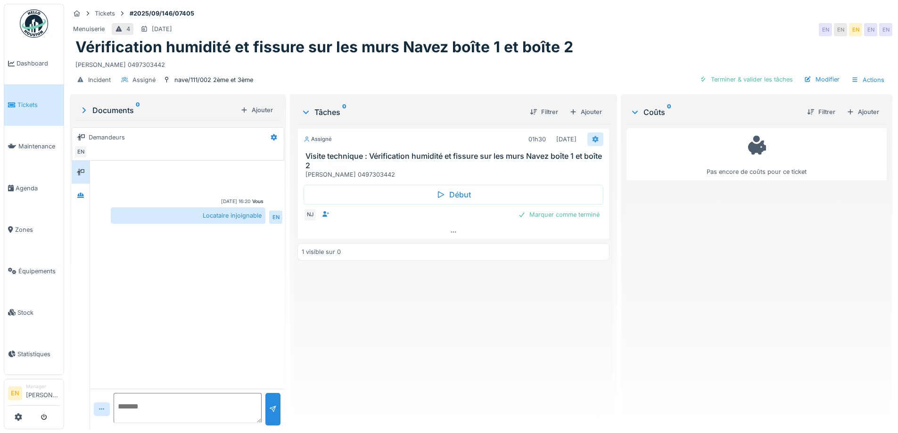
click at [592, 142] on div at bounding box center [596, 139] width 8 height 9
click at [819, 78] on div "Modifier" at bounding box center [822, 79] width 43 height 13
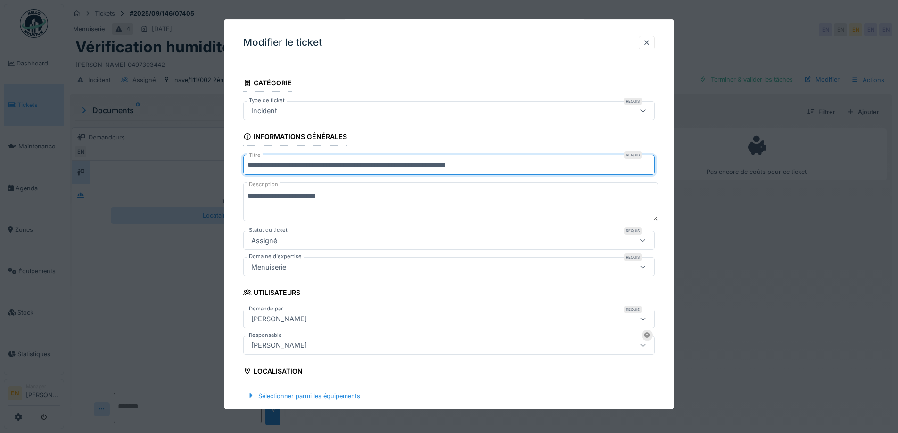
drag, startPoint x: 495, startPoint y: 167, endPoint x: 428, endPoint y: 172, distance: 67.1
click at [428, 172] on input "**********" at bounding box center [449, 166] width 412 height 20
paste input "text"
drag, startPoint x: 428, startPoint y: 167, endPoint x: 404, endPoint y: 165, distance: 24.1
click at [404, 165] on input "**********" at bounding box center [449, 166] width 412 height 20
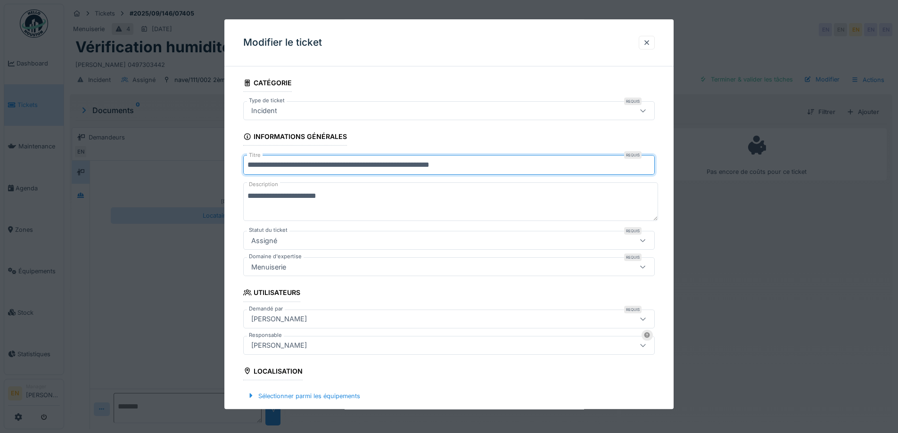
click at [429, 169] on input "**********" at bounding box center [449, 166] width 412 height 20
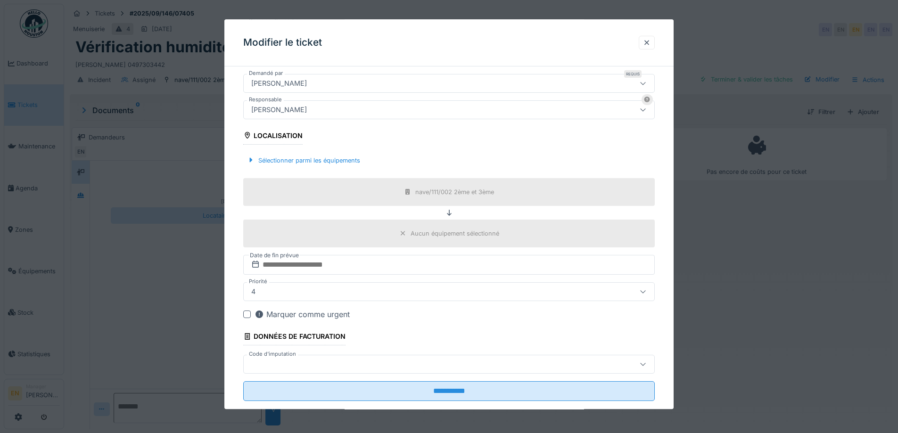
scroll to position [254, 0]
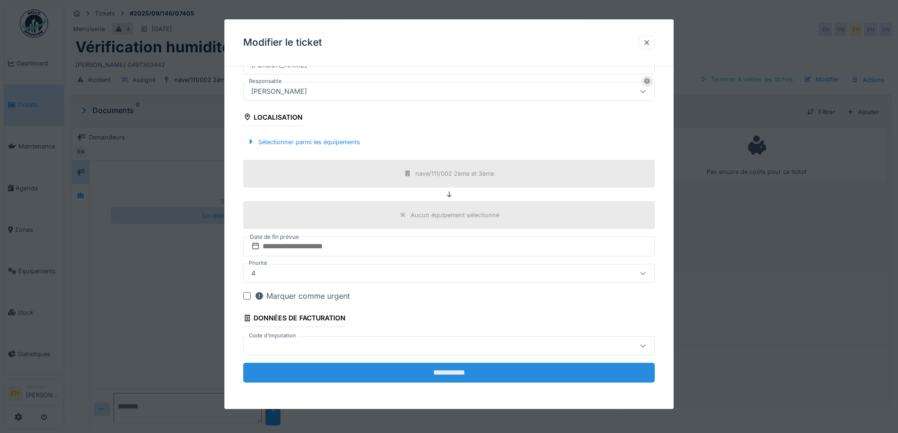
type input "**********"
click at [443, 372] on input "**********" at bounding box center [449, 373] width 412 height 20
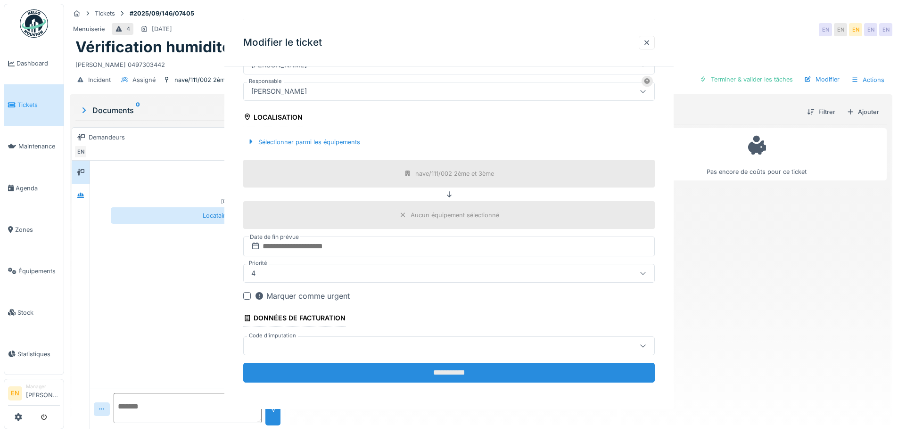
scroll to position [0, 0]
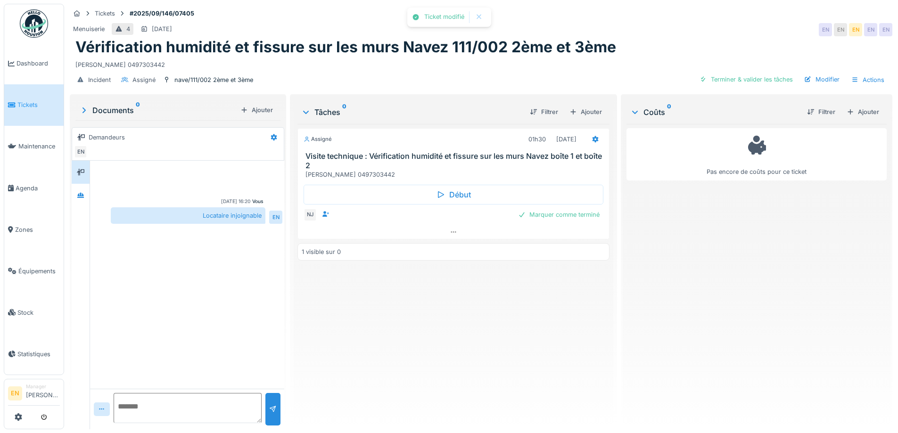
click at [437, 351] on div "Assigné 01h30 09/10/2025 Visite technique : Vérification humidité et fissure su…" at bounding box center [454, 273] width 312 height 298
click at [440, 72] on div "Incident Assigné nave/111/002 2ème et 3ème Terminer & valider les tâches Modifi…" at bounding box center [481, 79] width 823 height 21
click at [356, 293] on div "Assigné 01h30 09/10/2025 Visite technique : Vérification humidité et fissure su…" at bounding box center [454, 273] width 312 height 298
click at [345, 297] on div "Assigné 01h30 09/10/2025 Visite technique : Vérification humidité et fissure su…" at bounding box center [454, 273] width 312 height 298
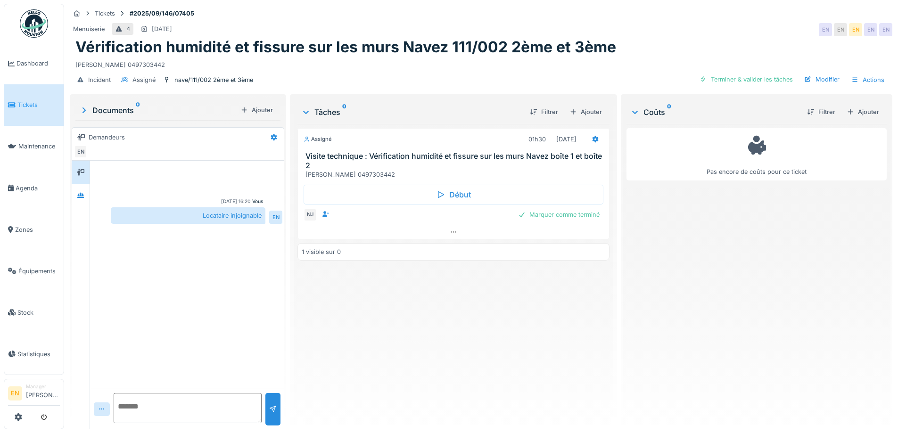
scroll to position [7, 0]
click at [700, 14] on div "Tickets #2025/09/146/07405 Menuiserie 4 27/09/2025 EN EN EN EN EN Vérification …" at bounding box center [481, 48] width 827 height 89
click at [672, 38] on div "Vérification humidité et fissure sur les murs Navez 111/002 2ème et 3ème" at bounding box center [481, 47] width 812 height 18
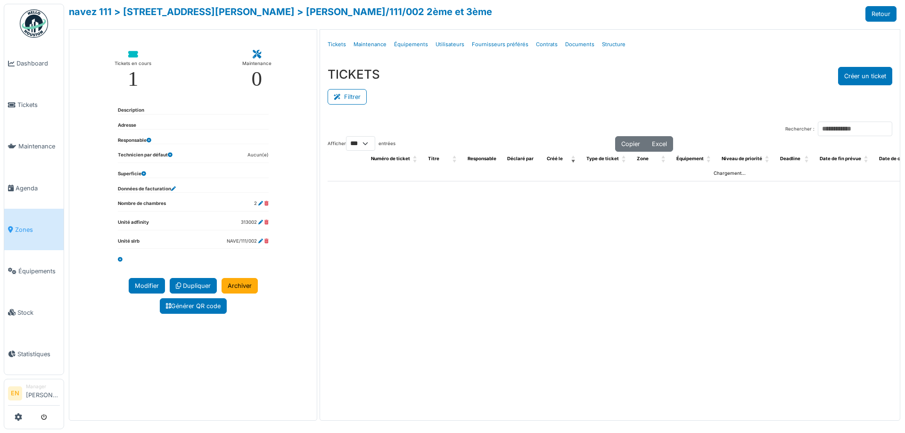
select select "***"
click at [561, 84] on div "TICKETS Créer un ticket" at bounding box center [610, 76] width 565 height 18
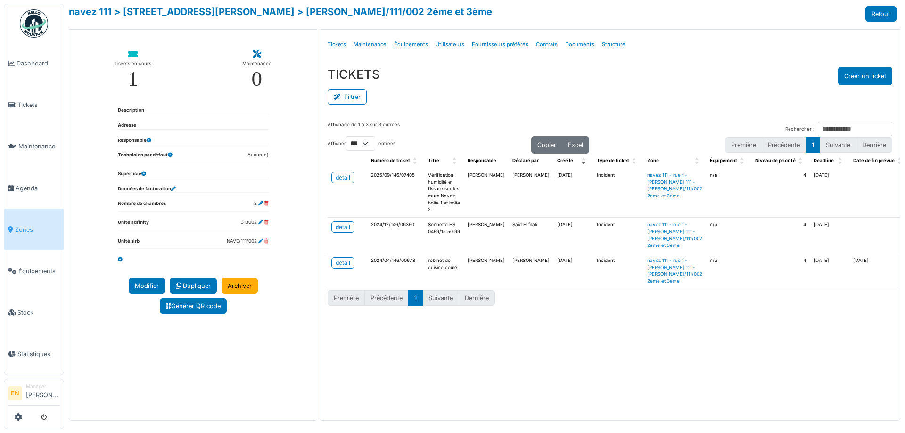
drag, startPoint x: 346, startPoint y: 9, endPoint x: 206, endPoint y: 22, distance: 140.2
click at [206, 22] on div "**********" at bounding box center [484, 216] width 841 height 433
copy link "nave/111/002 2ème et 3ème"
click at [502, 105] on div "Filtrer" at bounding box center [610, 95] width 565 height 21
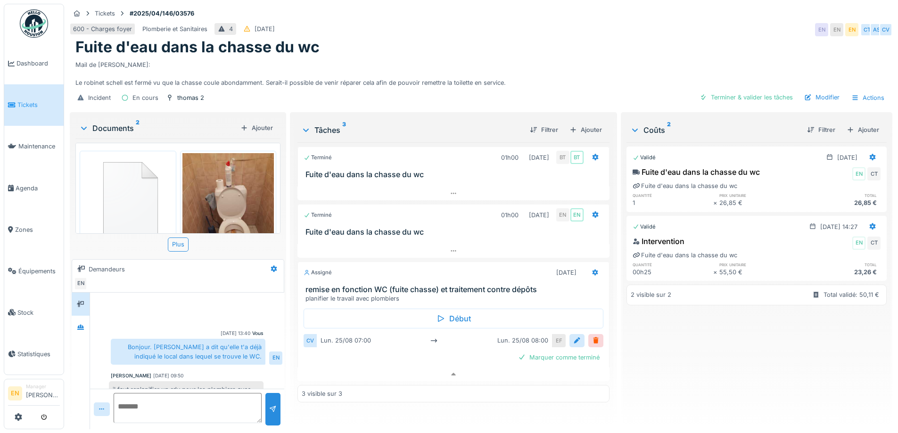
scroll to position [65, 0]
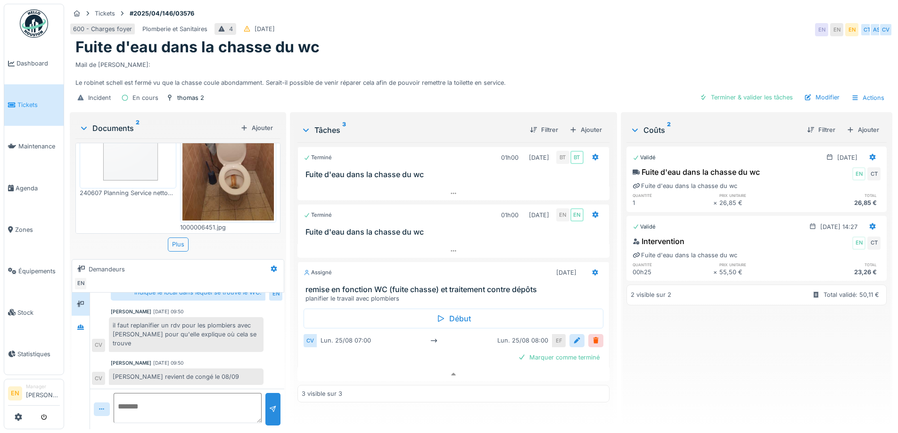
click at [483, 57] on div "Mail de [PERSON_NAME]: Le robinet schell est fermé vu que la chasse coule abond…" at bounding box center [481, 72] width 812 height 31
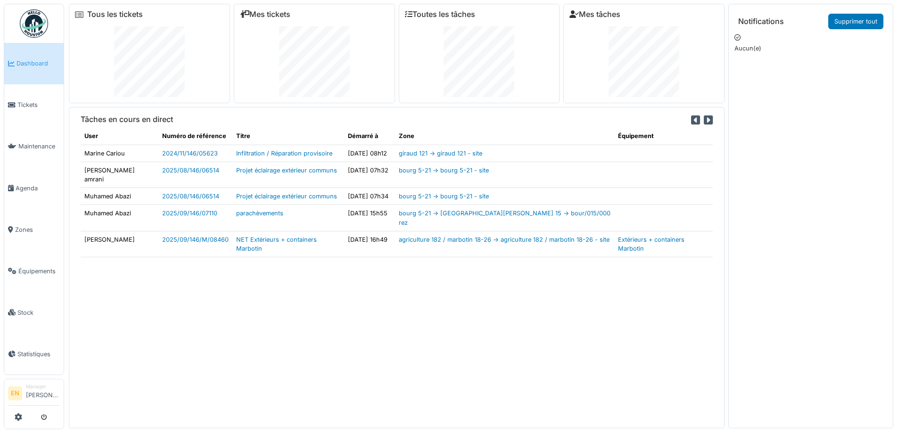
click at [316, 365] on div "Tâches en cours en direct User Numéro de référence Titre Démarré à Zone Équipem…" at bounding box center [397, 267] width 656 height 321
click at [298, 326] on div "Tâches en cours en direct User Numéro de référence Titre Démarré à Zone Équipem…" at bounding box center [397, 267] width 656 height 321
click at [235, 354] on div "Tâches en cours en direct User Numéro de référence Titre Démarré à Zone Équipem…" at bounding box center [397, 267] width 656 height 321
click at [235, 352] on div "Tâches en cours en direct User Numéro de référence Titre Démarré à Zone Équipem…" at bounding box center [397, 267] width 656 height 321
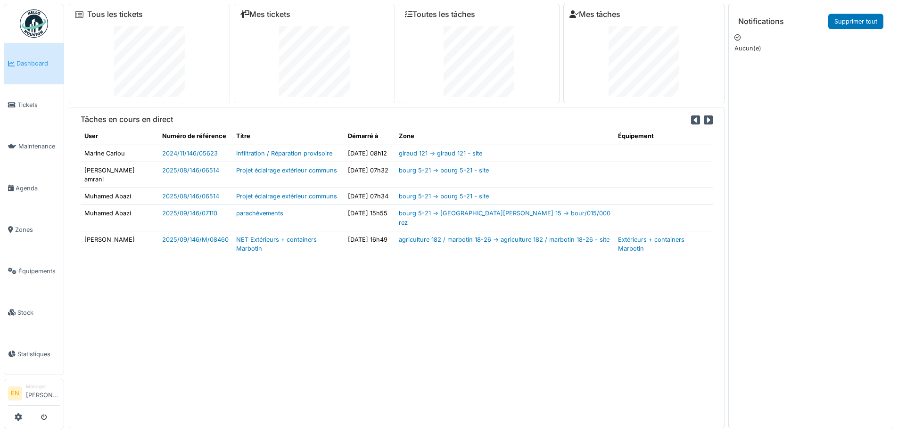
click at [235, 349] on div "Tâches en cours en direct User Numéro de référence Titre Démarré à Zone Équipem…" at bounding box center [397, 267] width 656 height 321
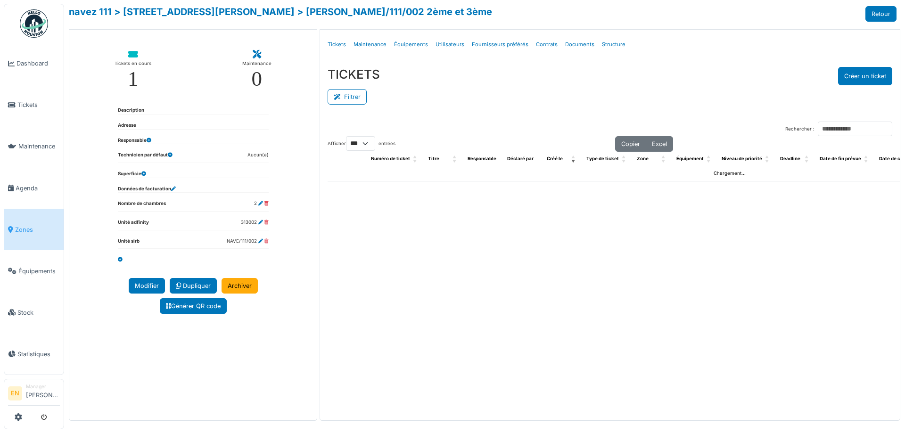
select select "***"
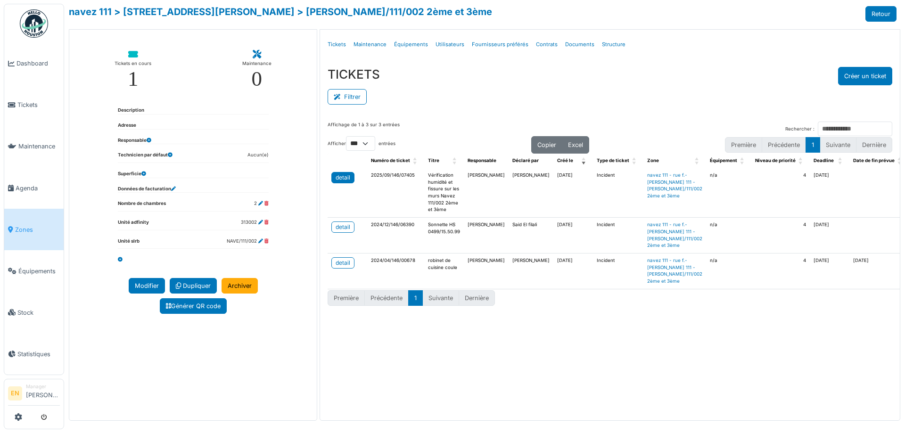
click at [346, 179] on div "detail" at bounding box center [343, 178] width 15 height 8
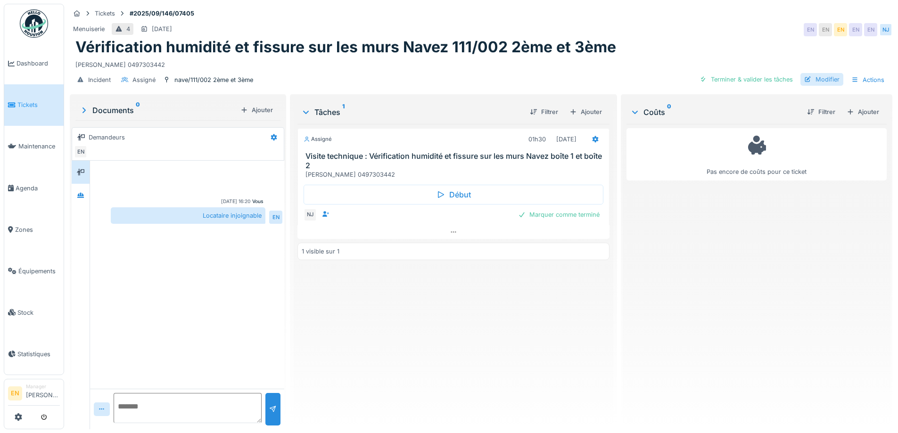
click at [812, 83] on div "Modifier" at bounding box center [822, 79] width 43 height 13
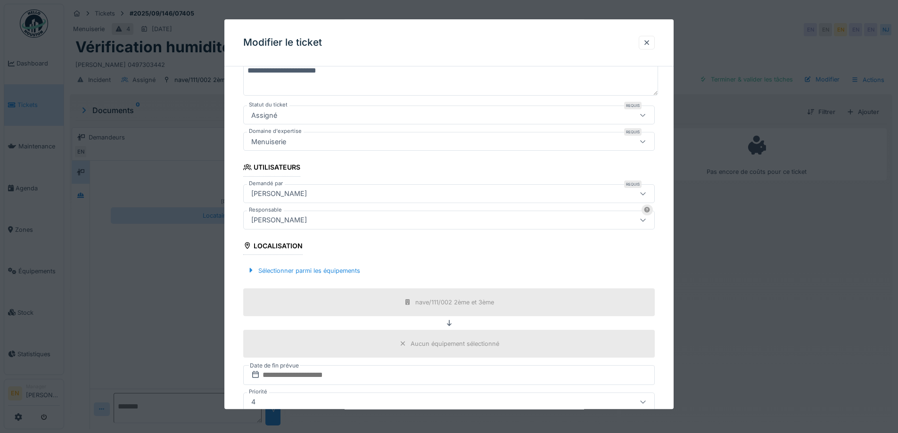
scroll to position [141, 0]
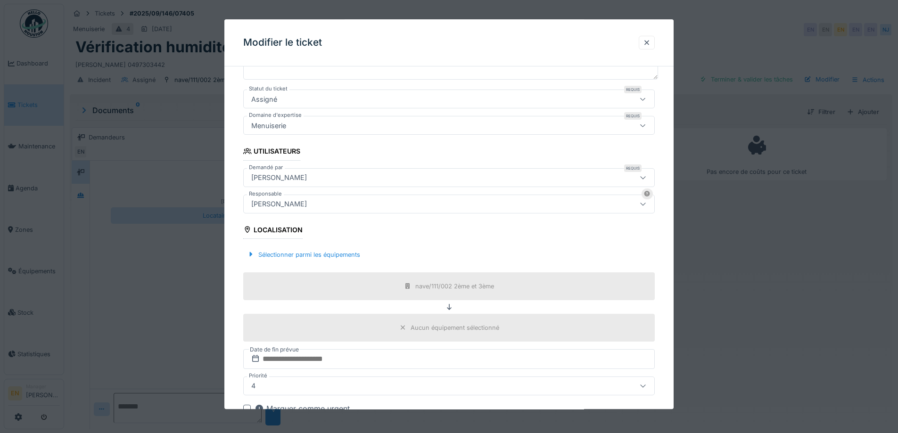
click at [311, 208] on div "[PERSON_NAME]" at bounding box center [279, 204] width 63 height 10
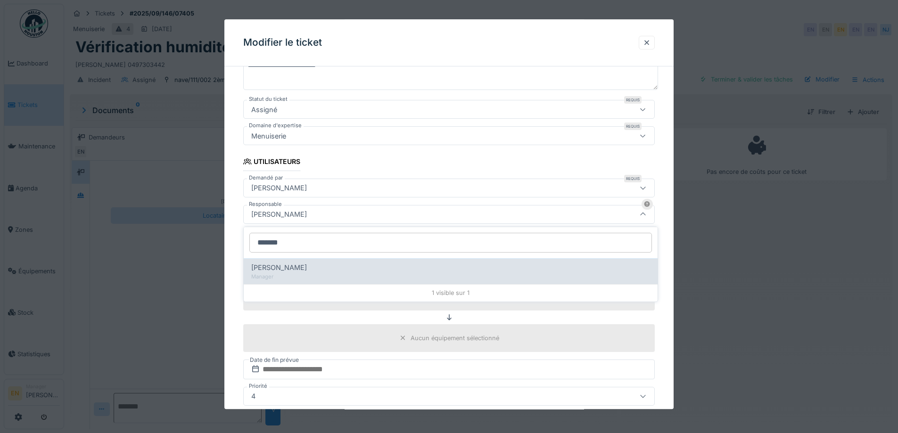
type input "*******"
click at [298, 270] on div "Nicolae Jitcu" at bounding box center [450, 268] width 399 height 10
type input "*****"
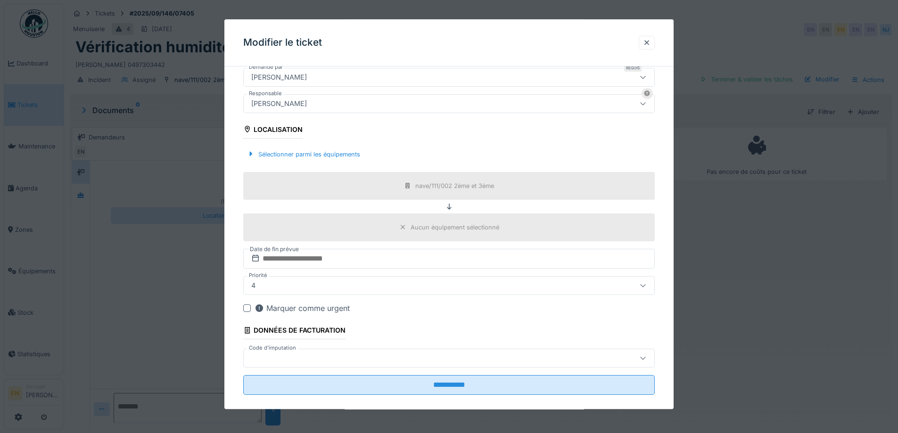
scroll to position [254, 0]
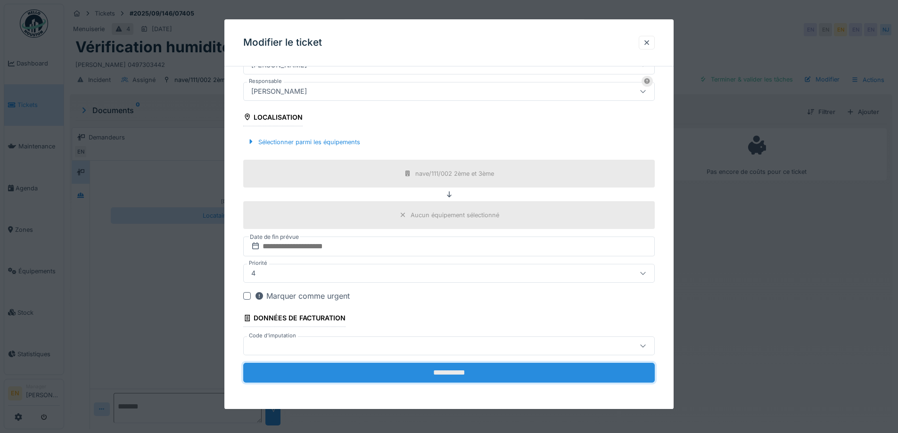
click at [453, 372] on input "**********" at bounding box center [449, 373] width 412 height 20
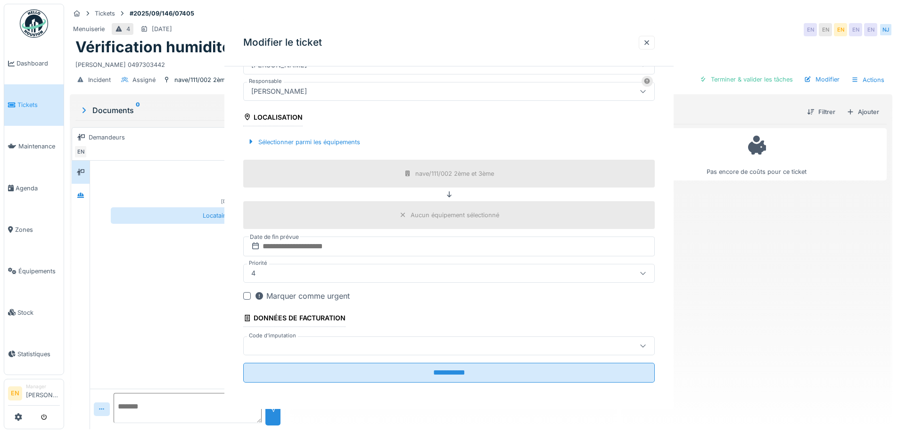
scroll to position [0, 0]
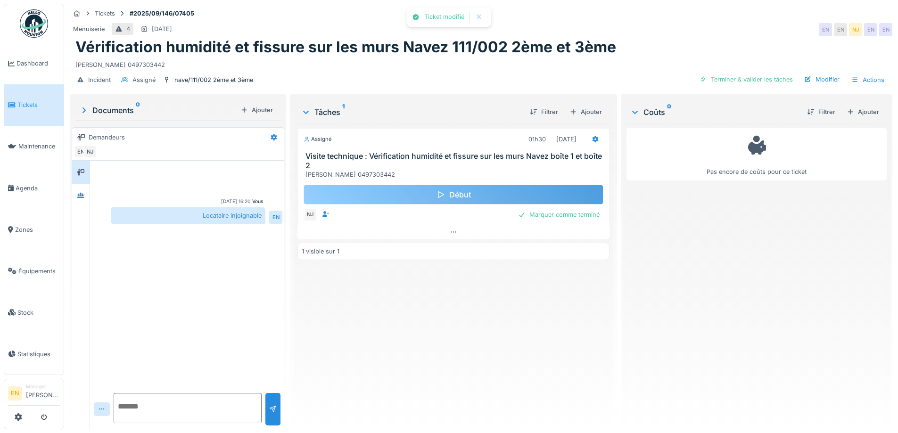
drag, startPoint x: 465, startPoint y: 349, endPoint x: 302, endPoint y: 197, distance: 222.9
click at [465, 348] on div "Assigné 01h30 09/10/2025 Visite technique : Vérification humidité et fissure su…" at bounding box center [454, 273] width 312 height 298
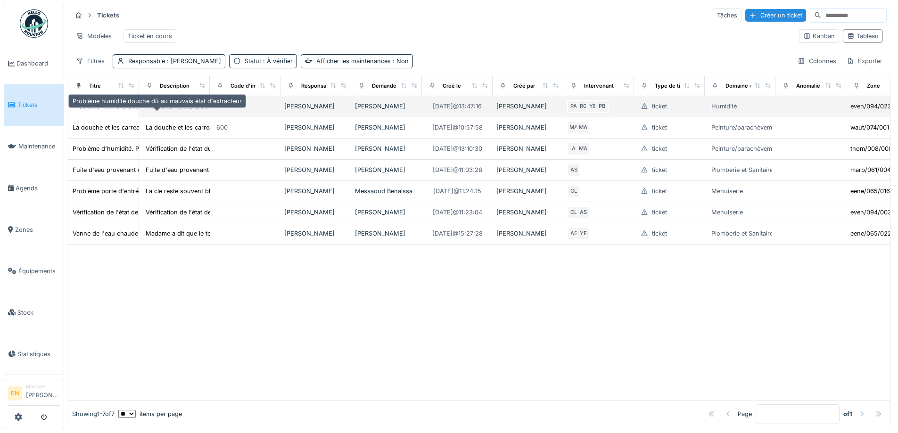
click at [114, 111] on div "Problème humidité douche dû au mauvais état d'extracteur" at bounding box center [157, 106] width 169 height 9
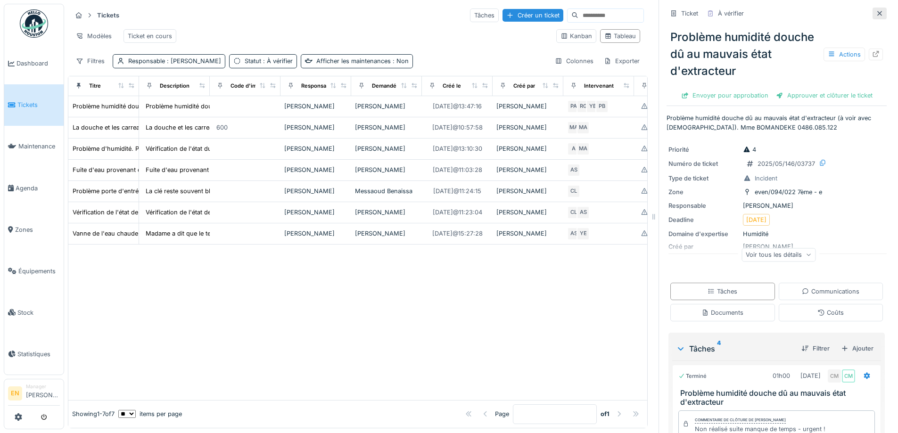
drag, startPoint x: 867, startPoint y: 14, endPoint x: 548, endPoint y: 56, distance: 321.1
click at [876, 13] on icon at bounding box center [880, 13] width 8 height 6
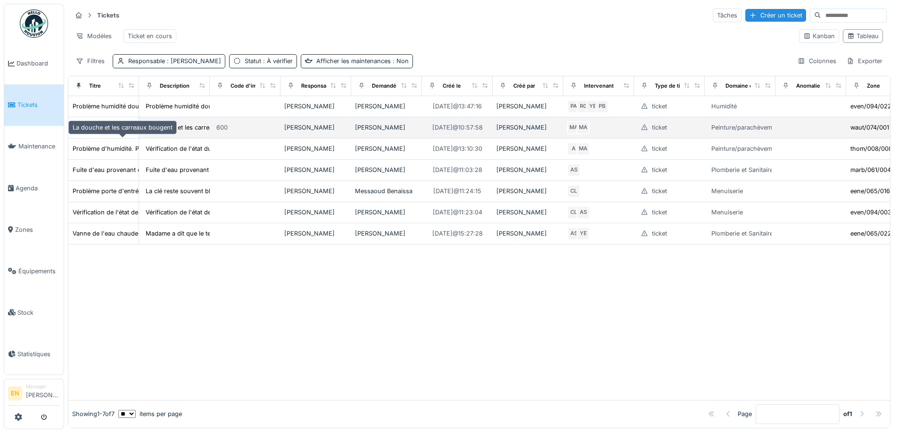
click at [110, 132] on div "La douche et les carreaux bougent" at bounding box center [123, 127] width 100 height 9
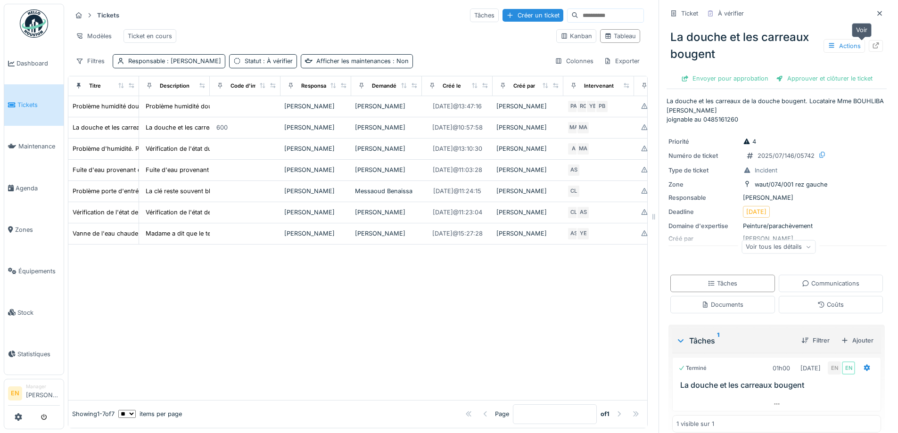
click at [872, 46] on icon at bounding box center [876, 45] width 8 height 6
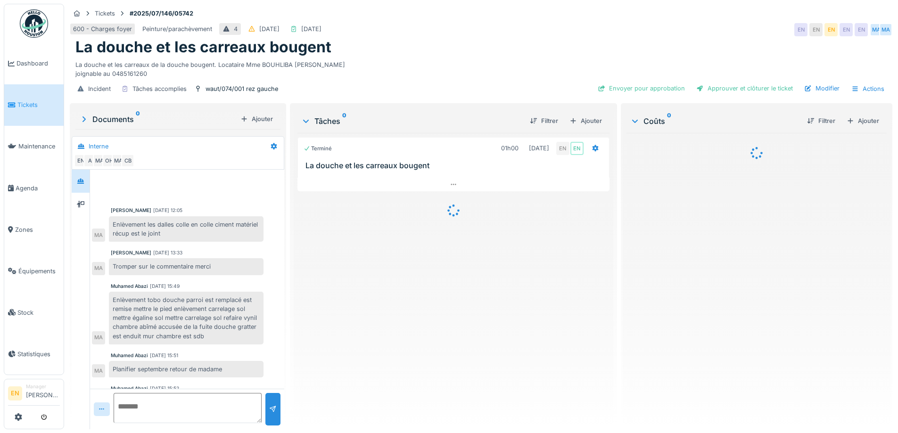
scroll to position [69, 0]
